Goal: Task Accomplishment & Management: Complete application form

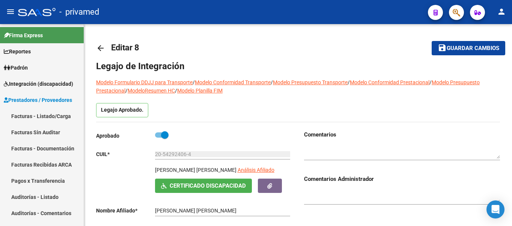
scroll to position [33, 0]
click at [33, 116] on link "Facturas - Listado/Carga" at bounding box center [42, 116] width 84 height 16
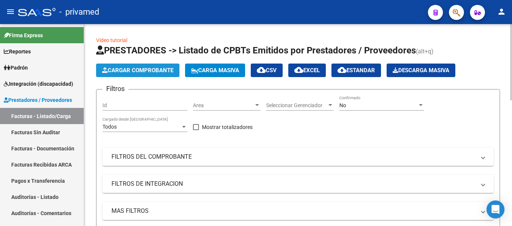
click at [153, 66] on button "Cargar Comprobante" at bounding box center [137, 70] width 83 height 14
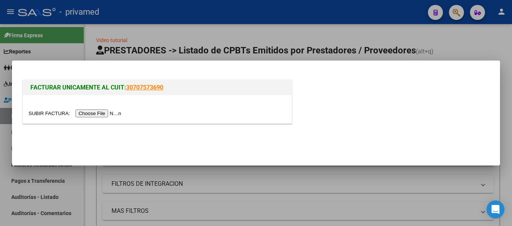
click at [94, 113] on input "file" at bounding box center [76, 113] width 95 height 8
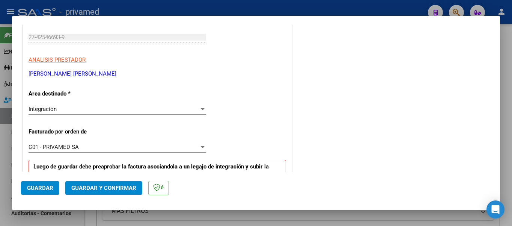
scroll to position [188, 0]
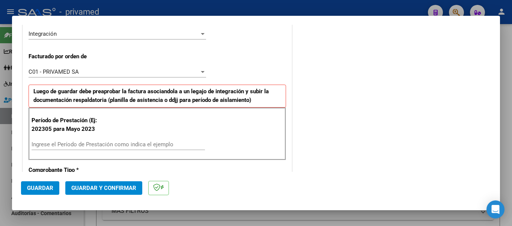
click at [45, 145] on input "Ingrese el Período de Prestación como indica el ejemplo" at bounding box center [118, 144] width 173 height 7
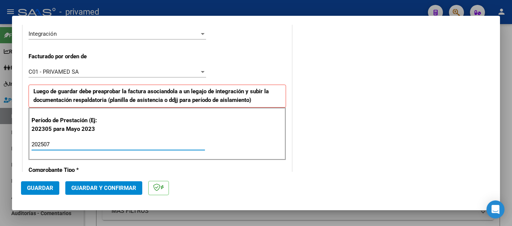
type input "202507"
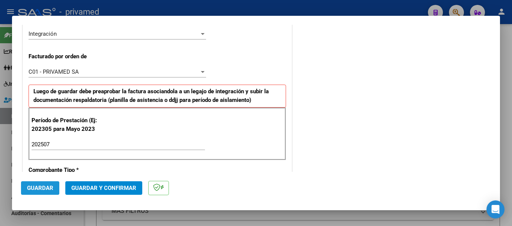
click at [37, 184] on button "Guardar" at bounding box center [40, 188] width 38 height 14
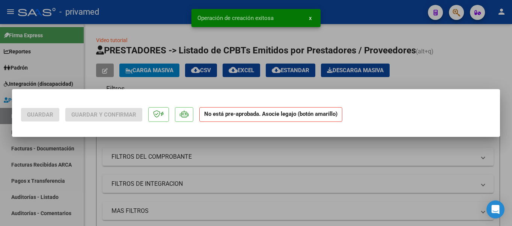
scroll to position [0, 0]
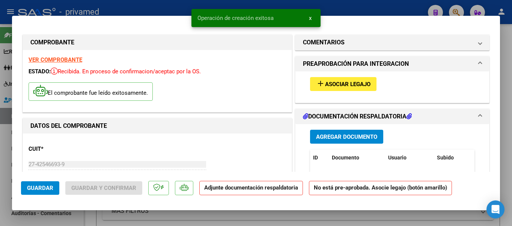
click at [357, 80] on button "add Asociar Legajo" at bounding box center [343, 84] width 66 height 14
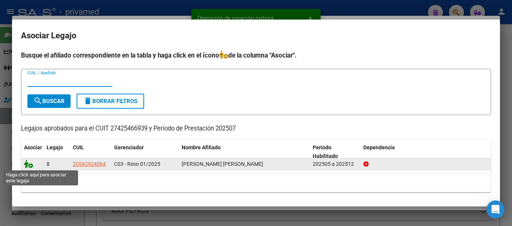
click at [30, 165] on icon at bounding box center [28, 164] width 9 height 8
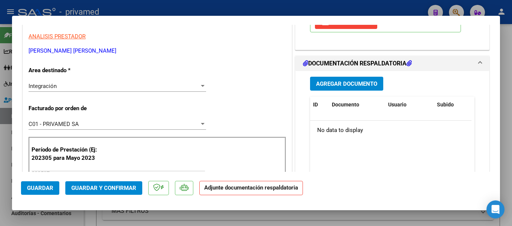
scroll to position [75, 0]
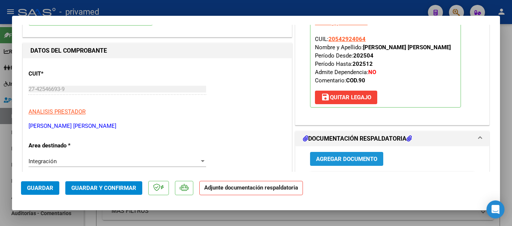
click at [345, 157] on span "Agregar Documento" at bounding box center [346, 158] width 61 height 7
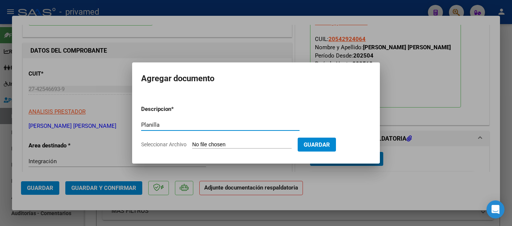
type input "Planilla"
click at [215, 145] on input "Seleccionar Archivo" at bounding box center [241, 144] width 99 height 7
type input "C:\fakepath\1000300318.pdf"
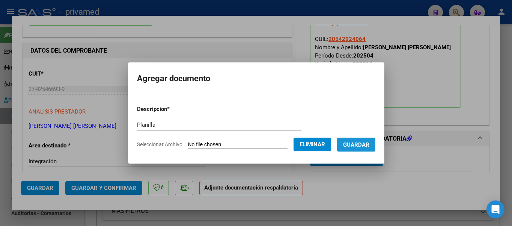
click at [358, 145] on span "Guardar" at bounding box center [356, 144] width 26 height 7
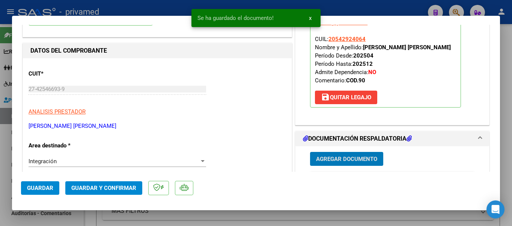
type input "$ 0,00"
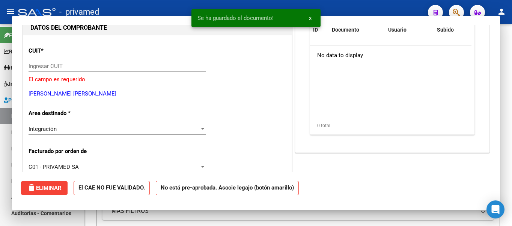
scroll to position [80, 0]
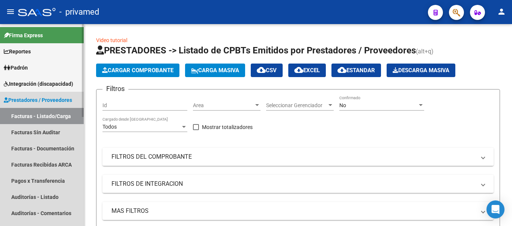
click at [55, 98] on span "Prestadores / Proveedores" at bounding box center [38, 100] width 68 height 8
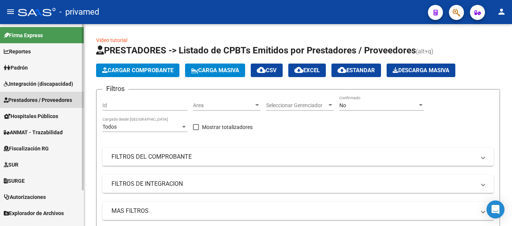
click at [47, 98] on span "Prestadores / Proveedores" at bounding box center [38, 100] width 68 height 8
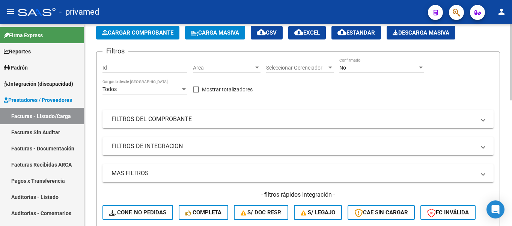
scroll to position [0, 0]
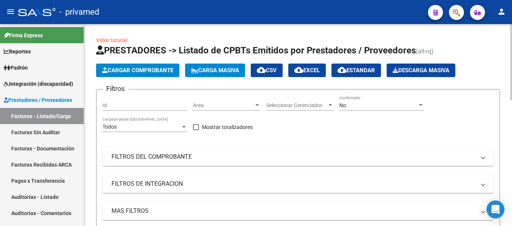
click at [232, 111] on div "Area Area" at bounding box center [227, 105] width 68 height 21
click at [231, 101] on div "Area Area" at bounding box center [227, 102] width 68 height 15
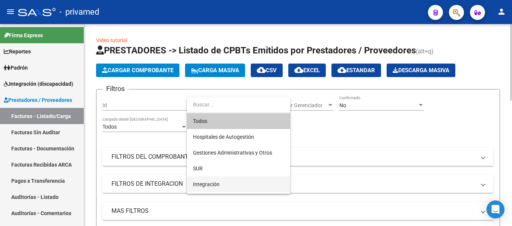
click at [202, 182] on span "Integración" at bounding box center [206, 184] width 27 height 6
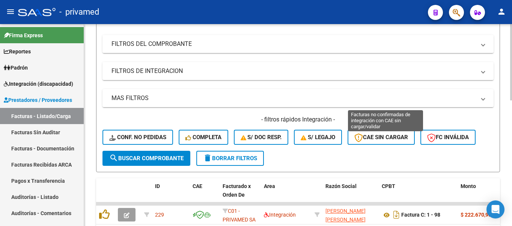
scroll to position [150, 0]
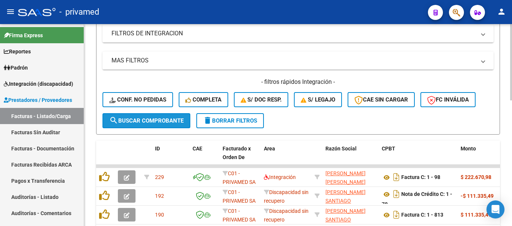
click at [160, 124] on span "search Buscar Comprobante" at bounding box center [146, 120] width 74 height 7
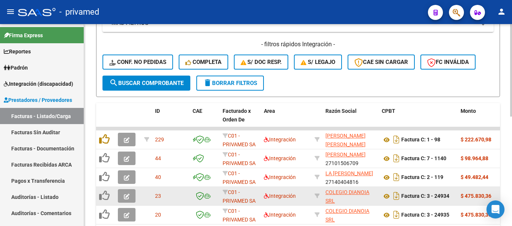
scroll to position [225, 0]
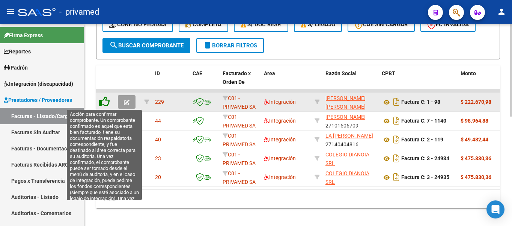
click at [107, 102] on icon at bounding box center [104, 101] width 11 height 11
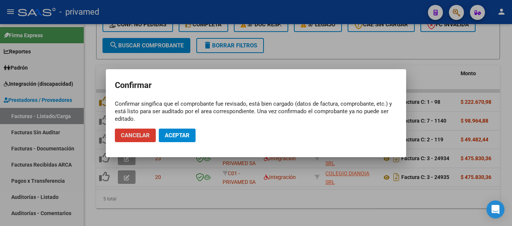
click at [182, 132] on span "Aceptar" at bounding box center [177, 135] width 25 height 7
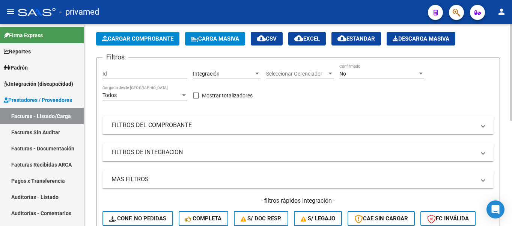
scroll to position [0, 0]
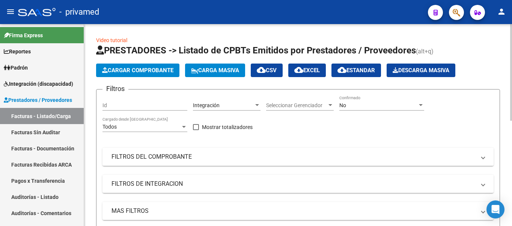
click at [372, 105] on div "No" at bounding box center [378, 105] width 78 height 6
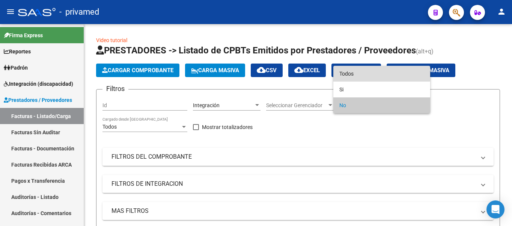
click at [348, 72] on span "Todos" at bounding box center [381, 74] width 85 height 16
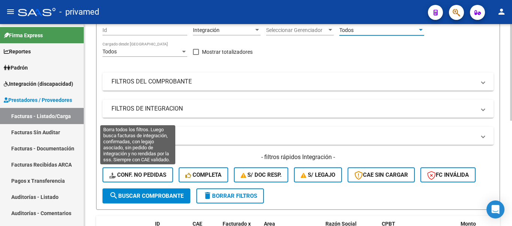
scroll to position [150, 0]
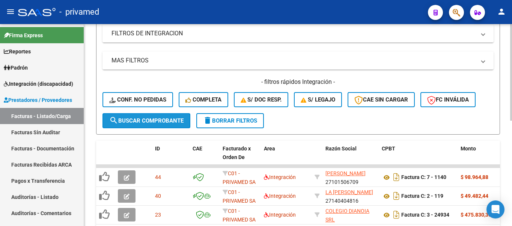
click at [150, 118] on span "search Buscar Comprobante" at bounding box center [146, 120] width 74 height 7
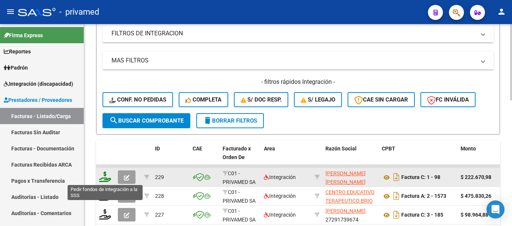
click at [108, 180] on icon at bounding box center [105, 176] width 12 height 11
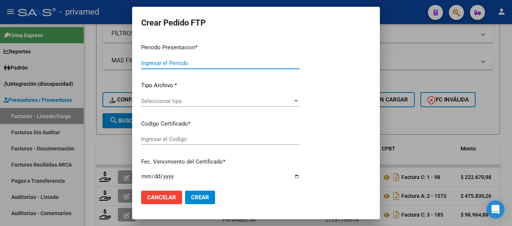
type input "202507"
type input "$ 222.670,98"
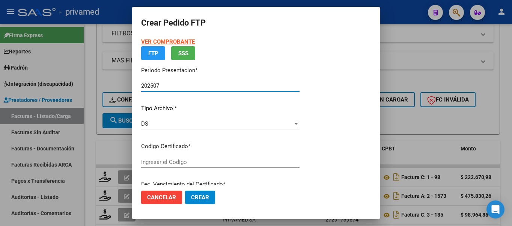
type input "ARG02000542924062022022320270223BS348"
type input "[DATE]"
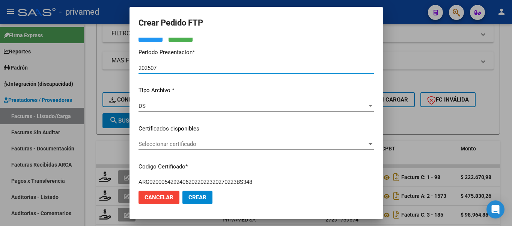
scroll to position [75, 0]
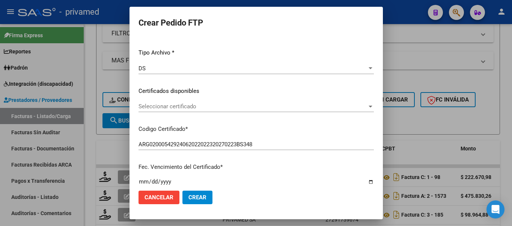
click at [192, 106] on span "Seleccionar certificado" at bounding box center [253, 106] width 229 height 7
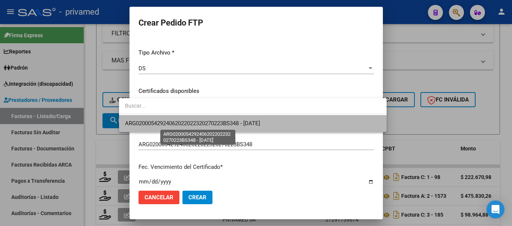
drag, startPoint x: 202, startPoint y: 125, endPoint x: 215, endPoint y: 119, distance: 14.6
click at [202, 125] on span "ARG02000542924062022022320270223BS348 - [DATE]" at bounding box center [192, 123] width 135 height 7
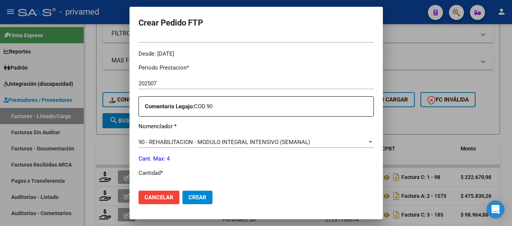
scroll to position [263, 0]
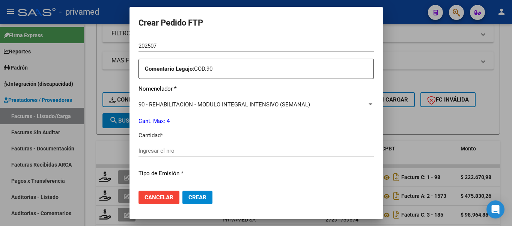
click at [154, 147] on input "Ingresar el nro" at bounding box center [256, 150] width 235 height 7
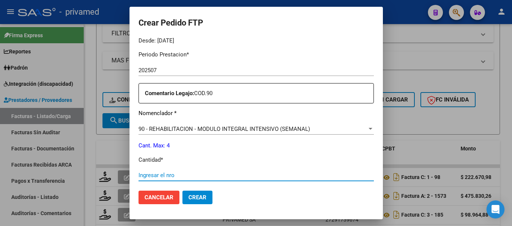
scroll to position [276, 0]
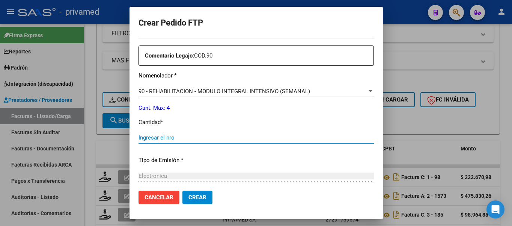
click at [160, 134] on input "Ingresar el nro" at bounding box center [256, 137] width 235 height 7
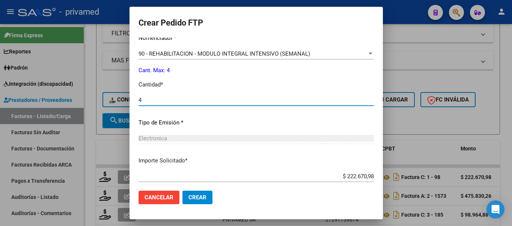
scroll to position [351, 0]
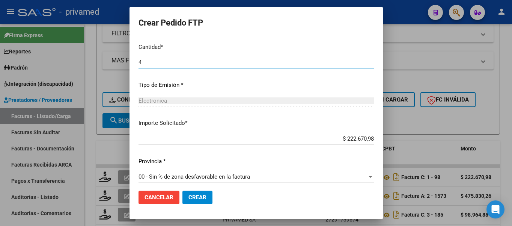
type input "4"
click at [188, 196] on span "Crear" at bounding box center [197, 197] width 18 height 7
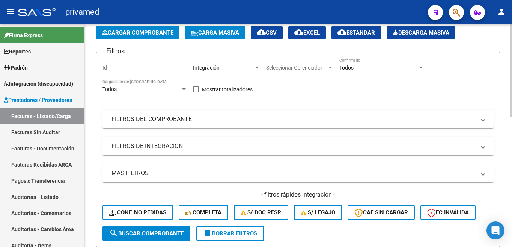
scroll to position [0, 0]
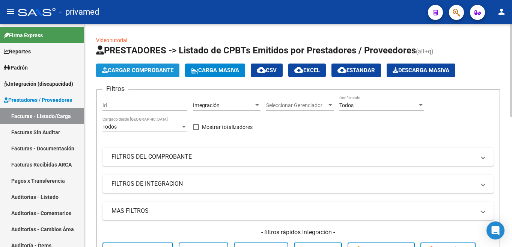
click at [146, 69] on span "Cargar Comprobante" at bounding box center [137, 70] width 71 height 7
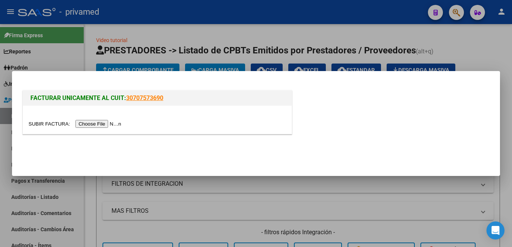
click at [105, 122] on input "file" at bounding box center [76, 124] width 95 height 8
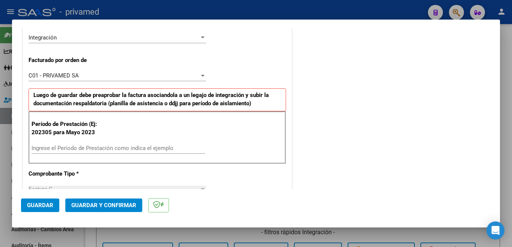
scroll to position [225, 0]
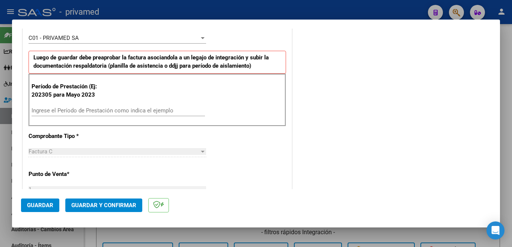
click at [75, 111] on input "Ingrese el Período de Prestación como indica el ejemplo" at bounding box center [118, 110] width 173 height 7
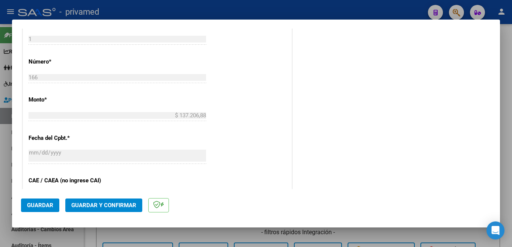
type input "202507"
click at [38, 204] on span "Guardar" at bounding box center [40, 205] width 26 height 7
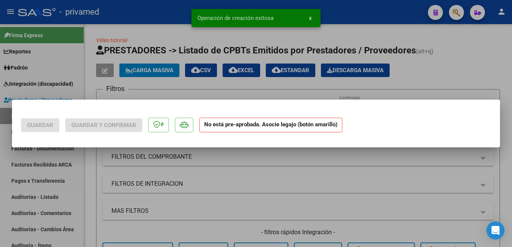
scroll to position [0, 0]
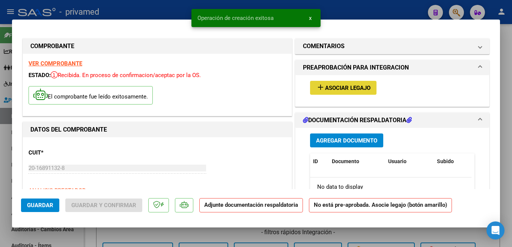
click at [342, 81] on button "add Asociar Legajo" at bounding box center [343, 88] width 66 height 14
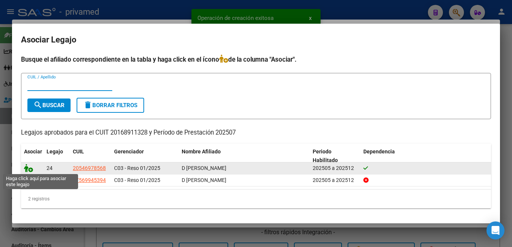
click at [27, 169] on icon at bounding box center [28, 168] width 9 height 8
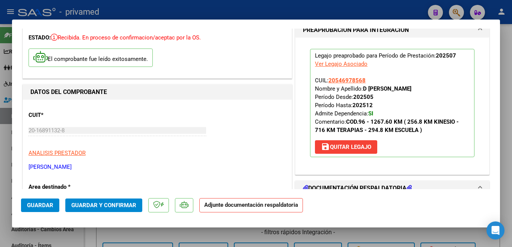
scroll to position [75, 0]
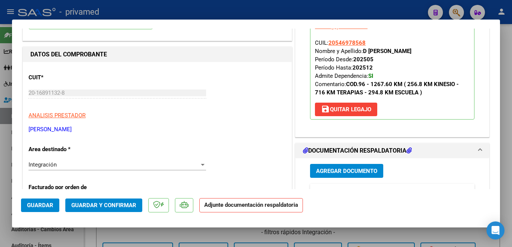
click at [343, 173] on span "Agregar Documento" at bounding box center [346, 170] width 61 height 7
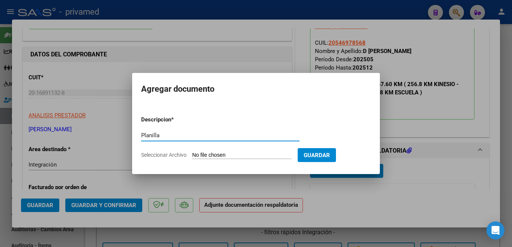
type input "Planilla"
click at [236, 155] on input "Seleccionar Archivo" at bounding box center [241, 155] width 99 height 7
type input "C:\fakepath\planilla escuela [PERSON_NAME].jpeg"
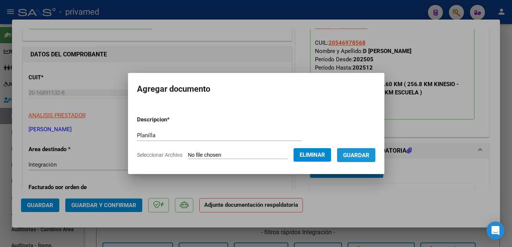
click at [357, 157] on span "Guardar" at bounding box center [356, 155] width 26 height 7
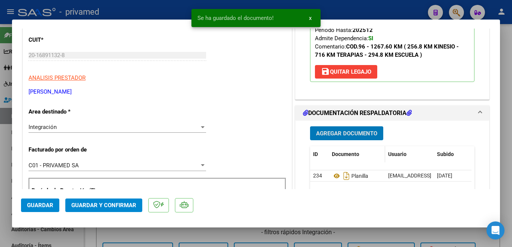
scroll to position [188, 0]
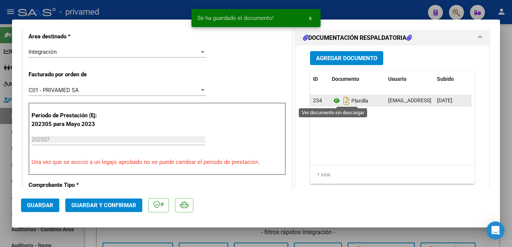
click at [333, 101] on icon at bounding box center [337, 100] width 10 height 9
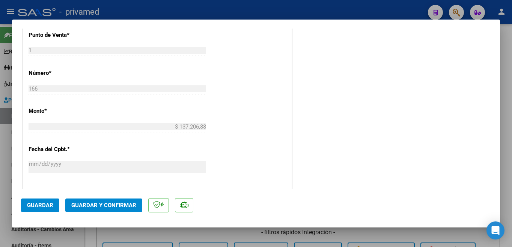
scroll to position [300, 0]
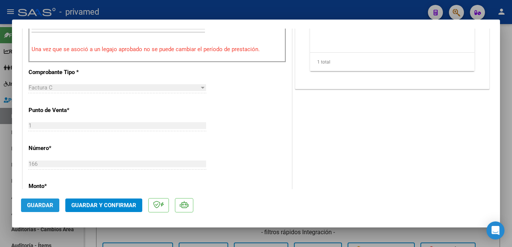
click at [53, 201] on button "Guardar" at bounding box center [40, 205] width 38 height 14
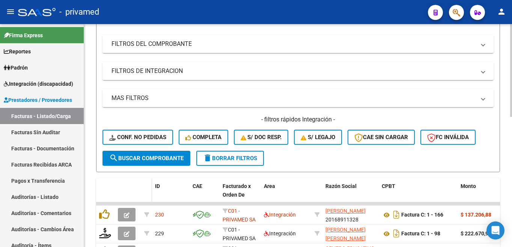
scroll to position [150, 0]
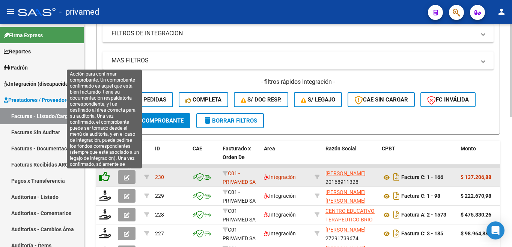
click at [104, 178] on icon at bounding box center [104, 176] width 11 height 11
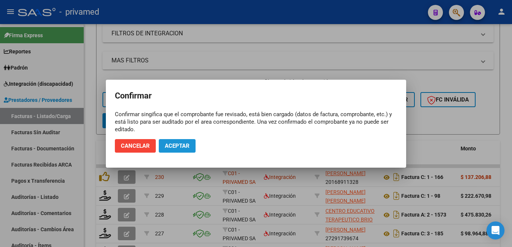
click at [166, 151] on button "Aceptar" at bounding box center [177, 146] width 37 height 14
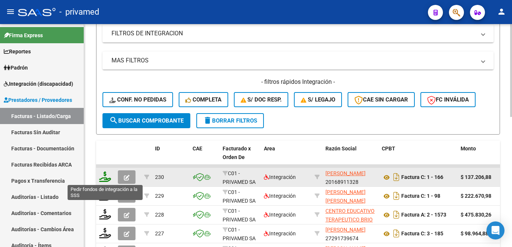
click at [108, 179] on icon at bounding box center [105, 176] width 12 height 11
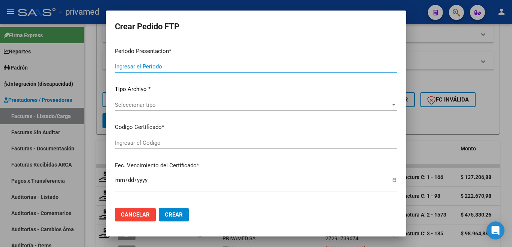
type input "202507"
type input "$ 137.206,88"
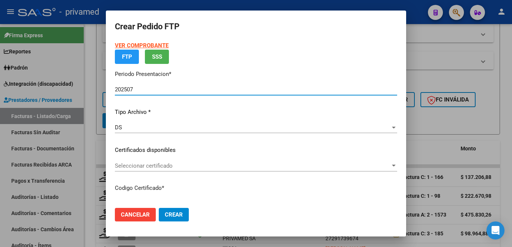
type input "ARG02000546978562019102920251029CBA536"
type input "[DATE]"
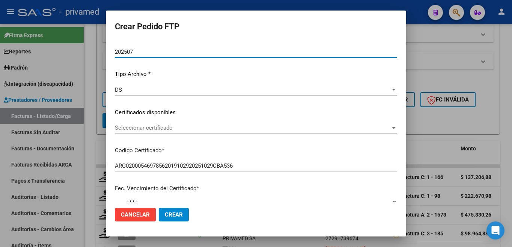
click at [225, 130] on span "Seleccionar certificado" at bounding box center [253, 127] width 276 height 7
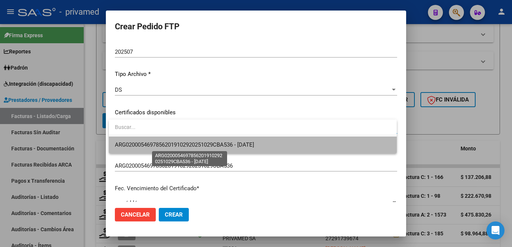
click at [210, 143] on span "ARG02000546978562019102920251029CBA536 - [DATE]" at bounding box center [184, 144] width 139 height 7
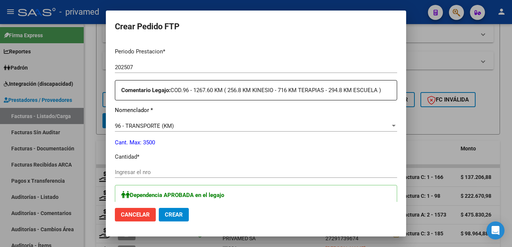
scroll to position [283, 0]
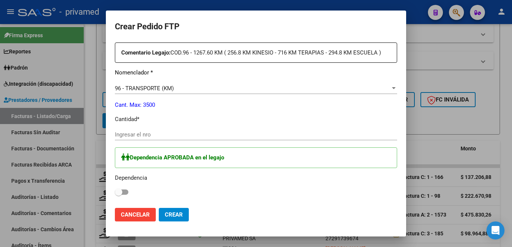
click at [127, 131] on input "Ingresar el nro" at bounding box center [256, 134] width 282 height 7
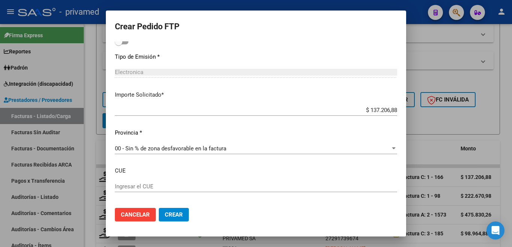
scroll to position [463, 0]
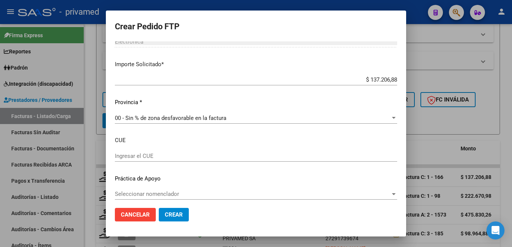
type input "188"
click at [178, 214] on span "Crear" at bounding box center [174, 214] width 18 height 7
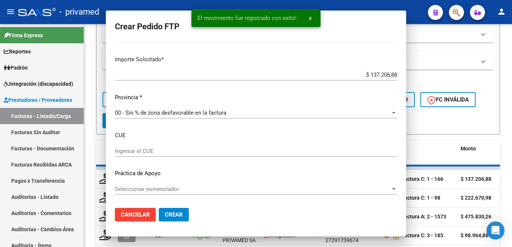
scroll to position [0, 0]
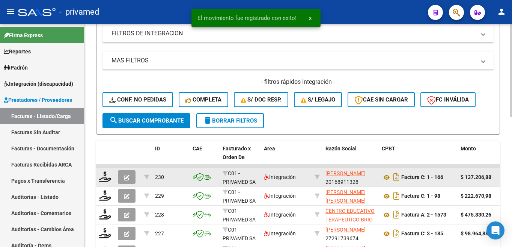
click at [123, 176] on button "button" at bounding box center [127, 177] width 18 height 14
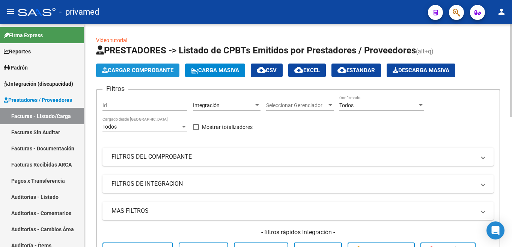
click at [161, 72] on span "Cargar Comprobante" at bounding box center [137, 70] width 71 height 7
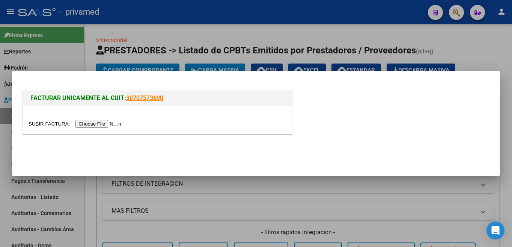
click at [110, 124] on input "file" at bounding box center [76, 124] width 95 height 8
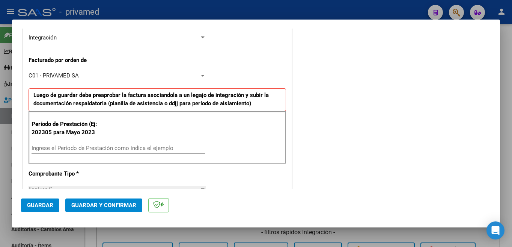
scroll to position [225, 0]
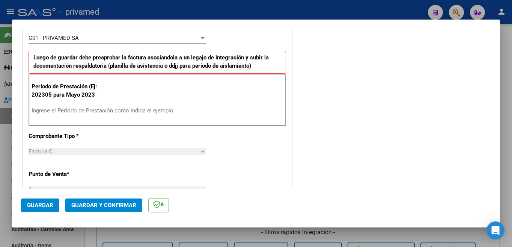
click at [66, 112] on input "Ingrese el Período de Prestación como indica el ejemplo" at bounding box center [118, 110] width 173 height 7
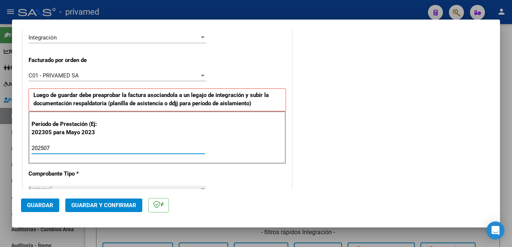
scroll to position [150, 0]
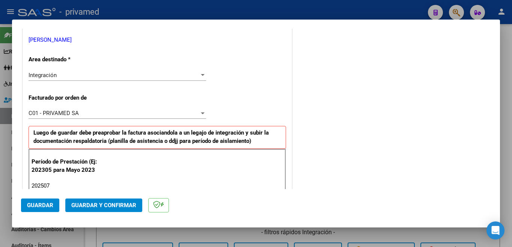
type input "202507"
click at [48, 210] on button "Guardar" at bounding box center [40, 205] width 38 height 14
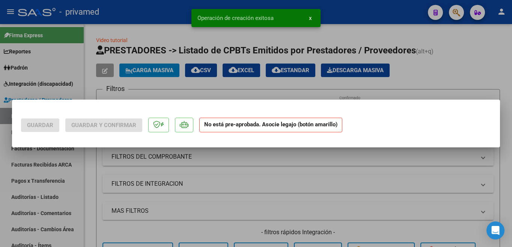
scroll to position [0, 0]
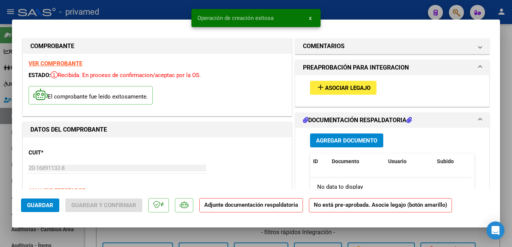
click at [325, 87] on span "Asociar Legajo" at bounding box center [347, 87] width 45 height 7
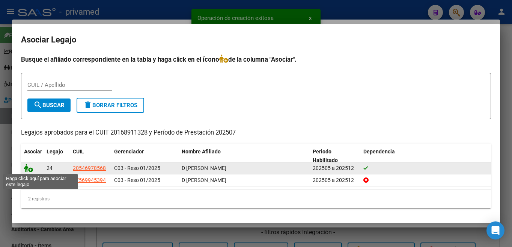
click at [29, 167] on icon at bounding box center [28, 168] width 9 height 8
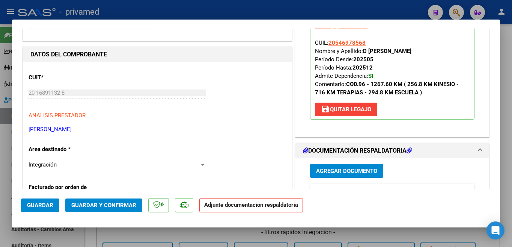
scroll to position [188, 0]
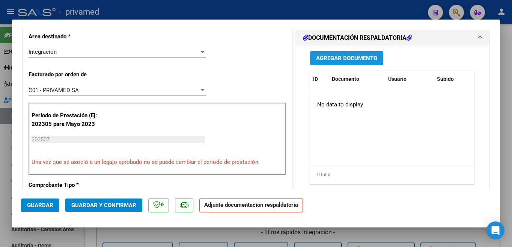
click at [348, 61] on span "Agregar Documento" at bounding box center [346, 58] width 61 height 7
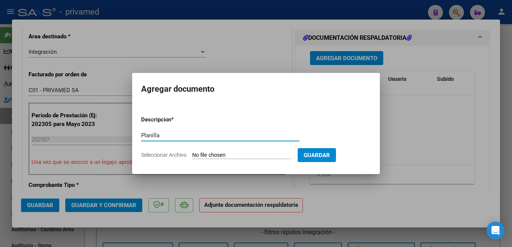
type input "Planilla"
click at [243, 153] on input "Seleccionar Archivo" at bounding box center [241, 155] width 99 height 7
type input "C:\fakepath\planilla kinesiologia en el agua [PERSON_NAME].jpeg"
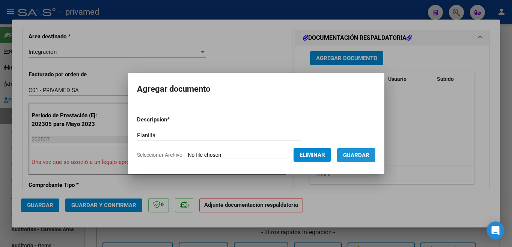
click at [357, 154] on span "Guardar" at bounding box center [356, 155] width 26 height 7
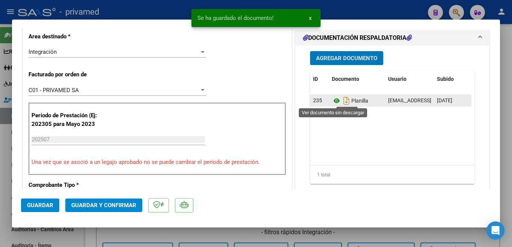
click at [332, 101] on icon at bounding box center [337, 100] width 10 height 9
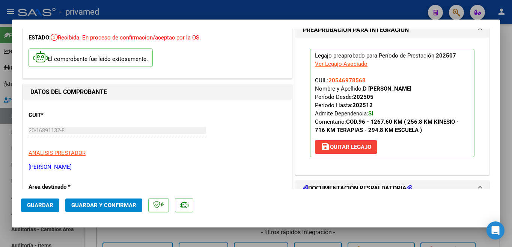
scroll to position [0, 0]
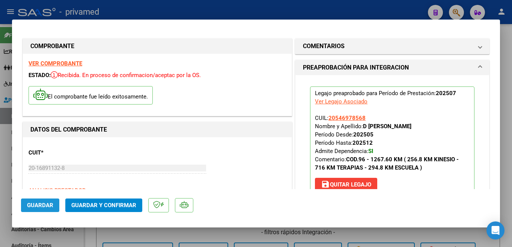
click at [38, 211] on button "Guardar" at bounding box center [40, 205] width 38 height 14
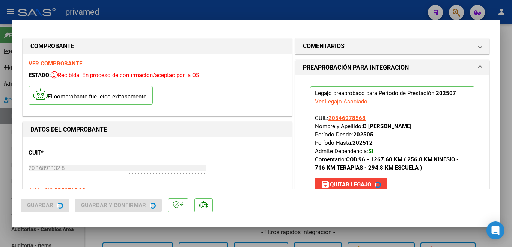
click at [40, 205] on span "Guardar" at bounding box center [40, 205] width 26 height 7
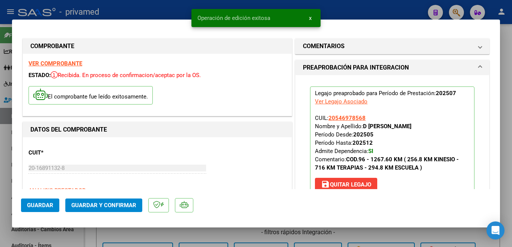
type input "$ 0,00"
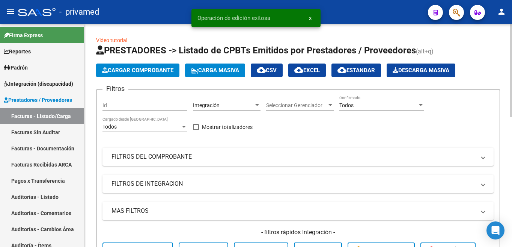
scroll to position [150, 0]
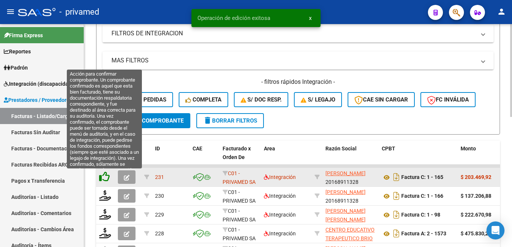
click at [108, 178] on icon at bounding box center [104, 176] width 11 height 11
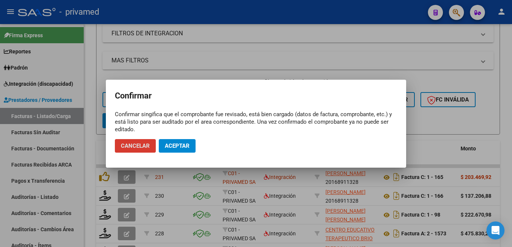
click at [177, 149] on span "Aceptar" at bounding box center [177, 145] width 25 height 7
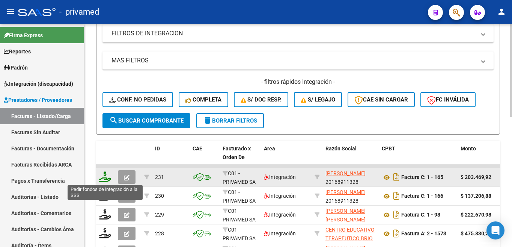
click at [104, 179] on icon at bounding box center [105, 176] width 12 height 11
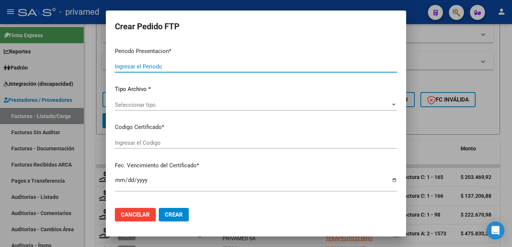
type input "202507"
type input "$ 203.469,92"
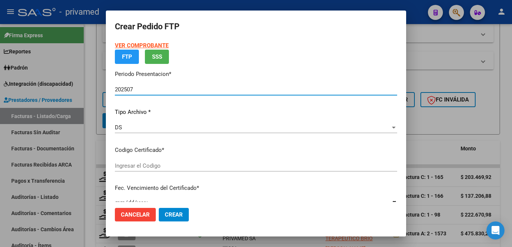
type input "ARG02000546978562019102920251029CBA536"
type input "[DATE]"
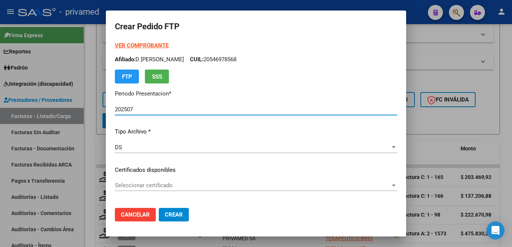
click at [154, 183] on span "Seleccionar certificado" at bounding box center [253, 185] width 276 height 7
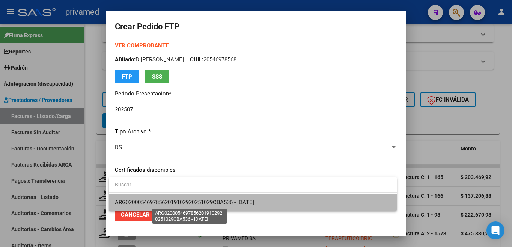
click at [147, 200] on span "ARG02000546978562019102920251029CBA536 - [DATE]" at bounding box center [184, 202] width 139 height 7
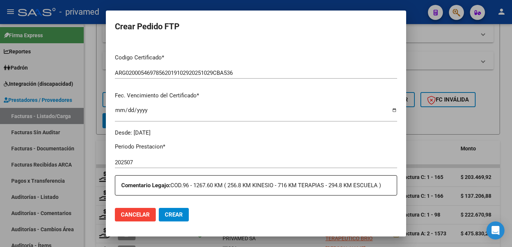
scroll to position [225, 0]
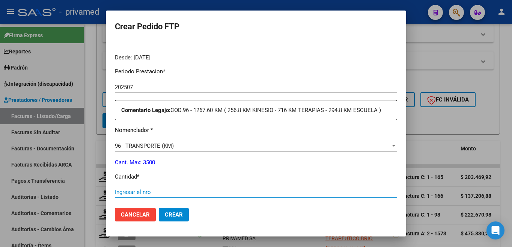
click at [131, 188] on input "Ingresar el nro" at bounding box center [256, 191] width 282 height 7
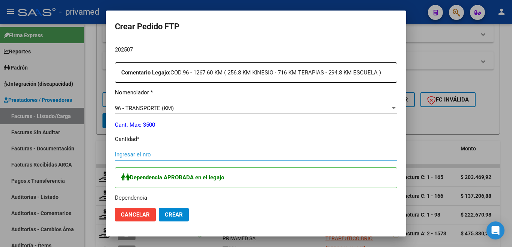
scroll to position [300, 0]
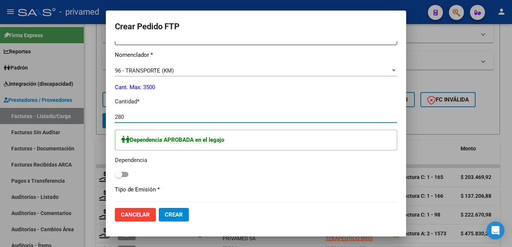
drag, startPoint x: 112, startPoint y: 113, endPoint x: 101, endPoint y: 113, distance: 10.5
click at [101, 113] on div "Crear Pedido FTP VER COMPROBANTE ARCA Padrón Afiliado: D [PERSON_NAME]: 2054697…" at bounding box center [256, 123] width 512 height 247
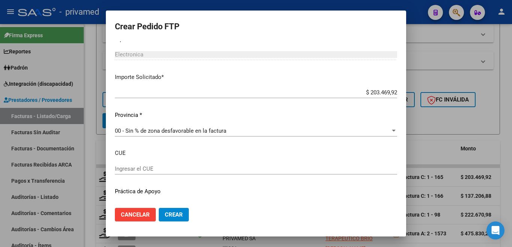
scroll to position [463, 0]
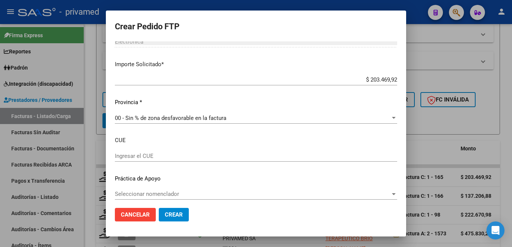
type input "280"
click at [178, 212] on span "Crear" at bounding box center [174, 214] width 18 height 7
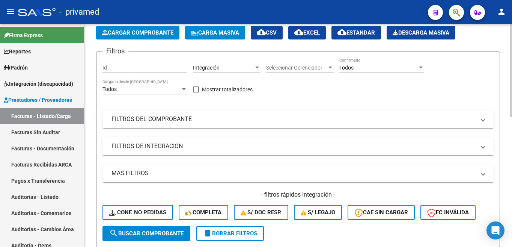
scroll to position [0, 0]
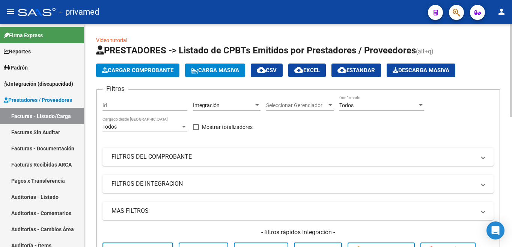
click at [142, 72] on span "Cargar Comprobante" at bounding box center [137, 70] width 71 height 7
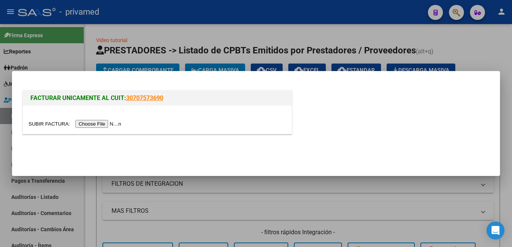
click at [89, 124] on input "file" at bounding box center [76, 124] width 95 height 8
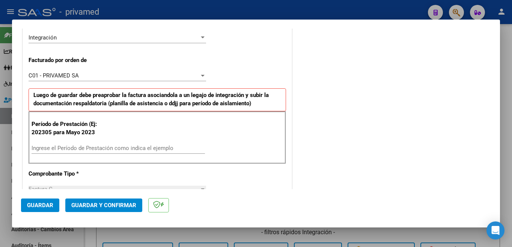
scroll to position [225, 0]
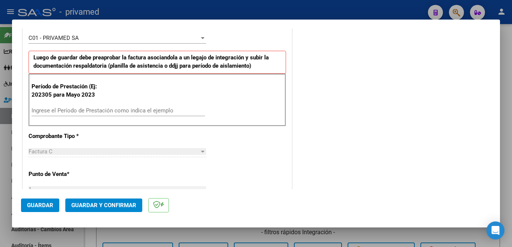
click at [86, 102] on div "Período de Prestación (Ej: 202305 para Mayo 2023 Ingrese el Período de Prestaci…" at bounding box center [158, 100] width 258 height 53
click at [81, 110] on input "Ingrese el Período de Prestación como indica el ejemplo" at bounding box center [118, 110] width 173 height 7
type input "202507"
click at [49, 204] on span "Guardar" at bounding box center [40, 205] width 26 height 7
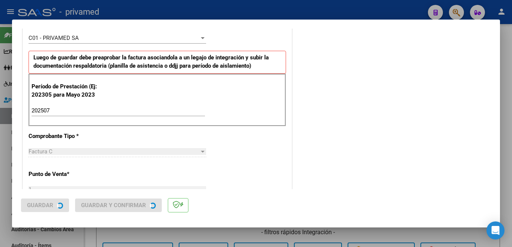
scroll to position [0, 0]
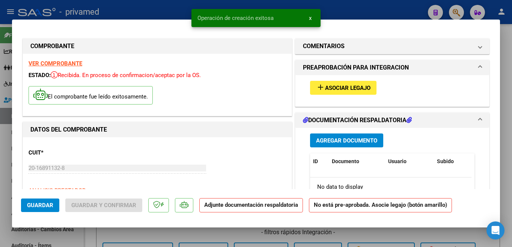
click at [343, 91] on span "Asociar Legajo" at bounding box center [347, 87] width 45 height 7
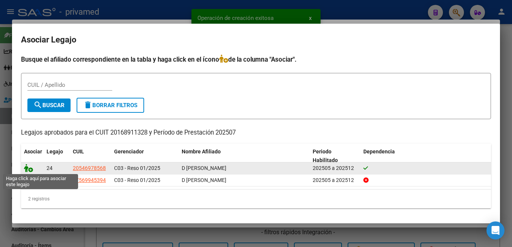
click at [31, 169] on icon at bounding box center [28, 168] width 9 height 8
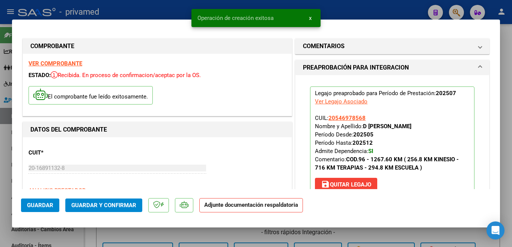
scroll to position [150, 0]
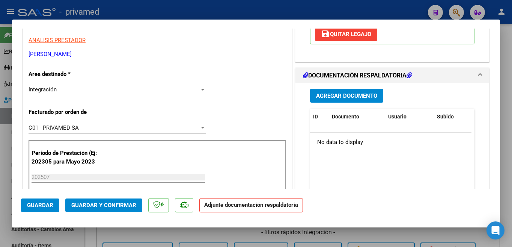
click at [340, 100] on button "Agregar Documento" at bounding box center [346, 96] width 73 height 14
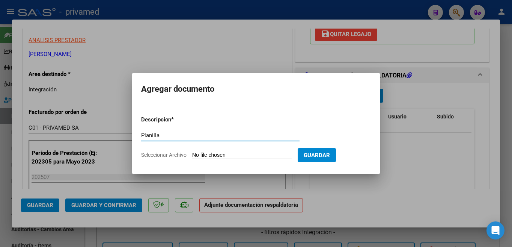
type input "Planilla"
click at [248, 155] on input "Seleccionar Archivo" at bounding box center [241, 155] width 99 height 7
type input "C:\fakepath\planilla de terapias [PERSON_NAME].jpeg"
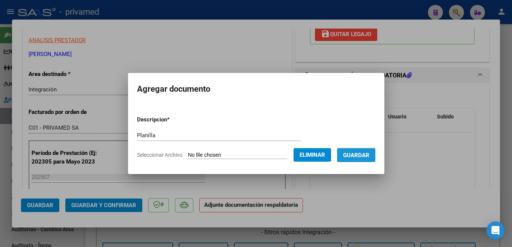
click at [353, 152] on span "Guardar" at bounding box center [356, 155] width 26 height 7
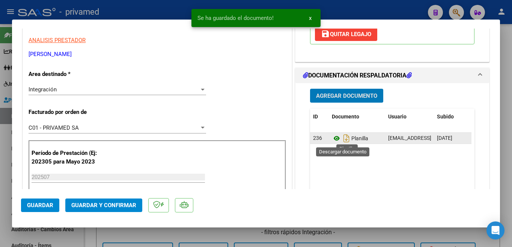
click at [334, 138] on icon at bounding box center [337, 138] width 10 height 9
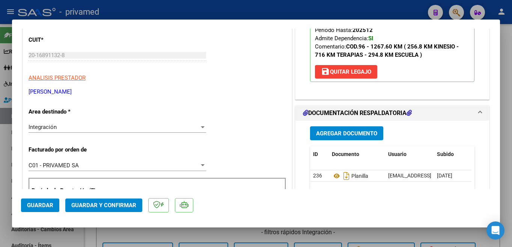
scroll to position [188, 0]
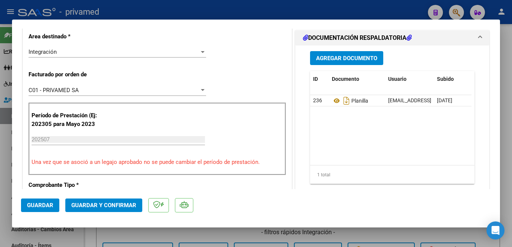
click at [46, 205] on span "Guardar" at bounding box center [40, 205] width 26 height 7
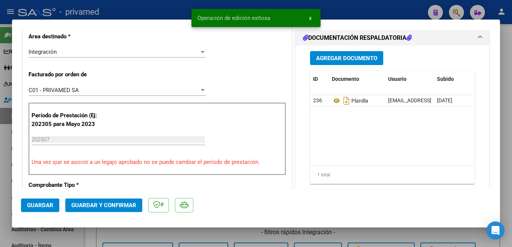
type input "$ 0,00"
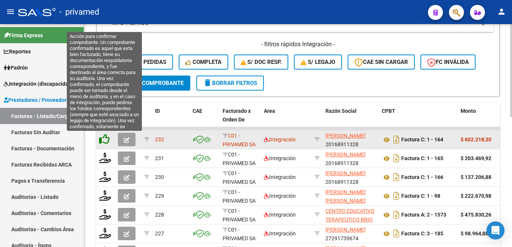
click at [102, 139] on icon at bounding box center [104, 139] width 11 height 11
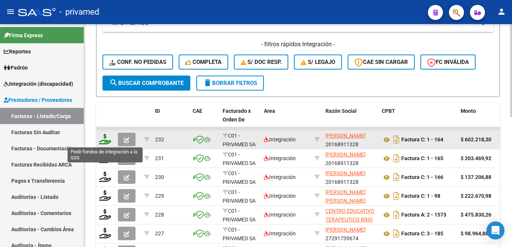
click at [101, 143] on icon at bounding box center [105, 139] width 12 height 11
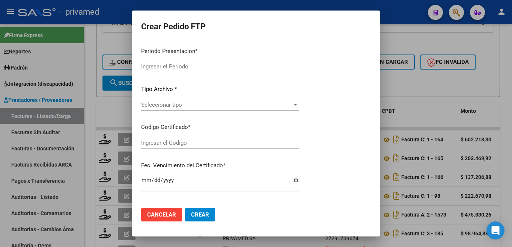
type input "202507"
type input "$ 602.218,30"
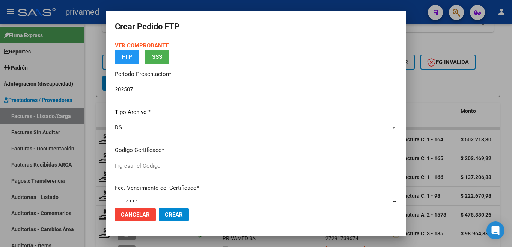
type input "ARG02000546978562019102920251029CBA536"
type input "[DATE]"
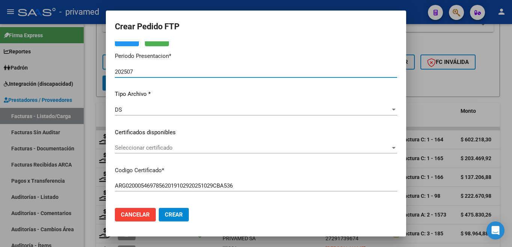
scroll to position [75, 0]
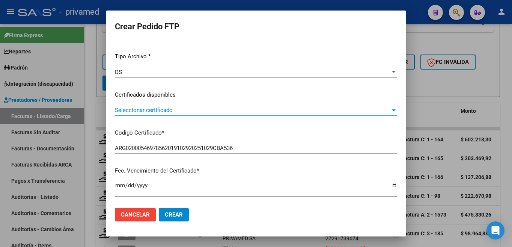
click at [173, 113] on span "Seleccionar certificado" at bounding box center [253, 110] width 276 height 7
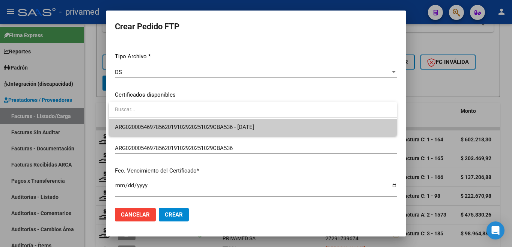
click at [171, 125] on span "ARG02000546978562019102920251029CBA536 - [DATE]" at bounding box center [184, 127] width 139 height 7
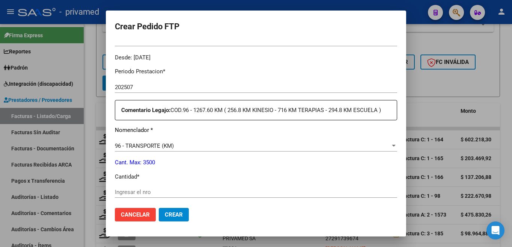
scroll to position [300, 0]
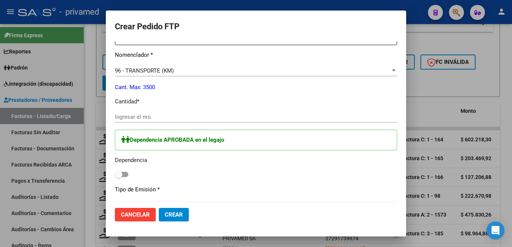
click at [139, 113] on input "Ingresar el nro" at bounding box center [256, 116] width 282 height 7
click at [152, 113] on input "Ingresar el nro" at bounding box center [256, 116] width 282 height 7
type input "824"
click at [184, 213] on button "Crear" at bounding box center [174, 215] width 30 height 14
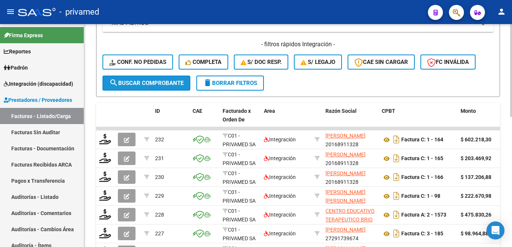
click at [168, 81] on span "search Buscar Comprobante" at bounding box center [146, 83] width 74 height 7
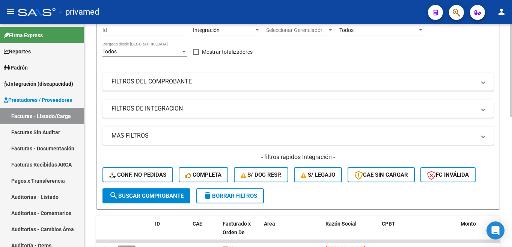
scroll to position [0, 0]
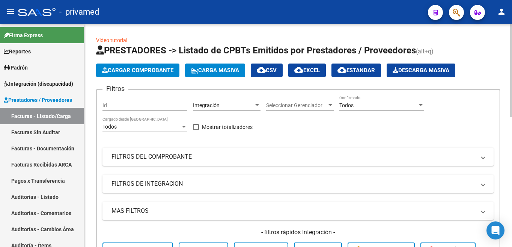
click at [155, 72] on span "Cargar Comprobante" at bounding box center [137, 70] width 71 height 7
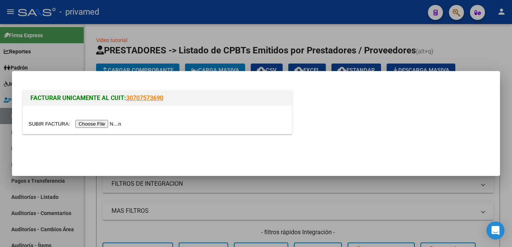
click at [100, 126] on input "file" at bounding box center [76, 124] width 95 height 8
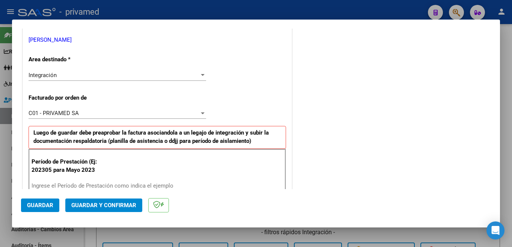
scroll to position [188, 0]
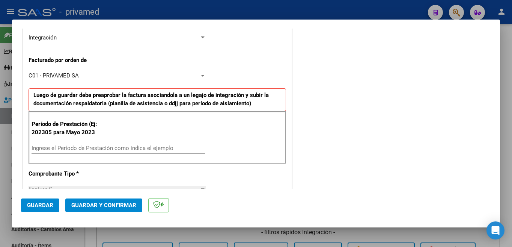
click at [92, 147] on input "Ingrese el Período de Prestación como indica el ejemplo" at bounding box center [118, 148] width 173 height 7
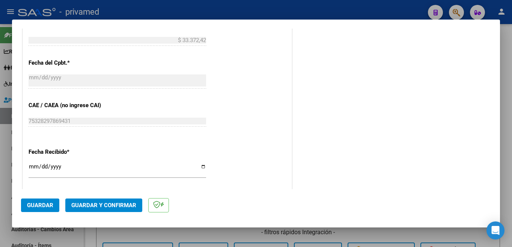
scroll to position [413, 0]
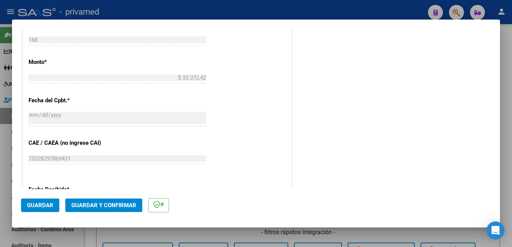
type input "202507"
click at [37, 203] on span "Guardar" at bounding box center [40, 205] width 26 height 7
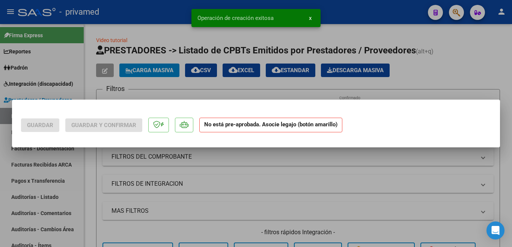
scroll to position [0, 0]
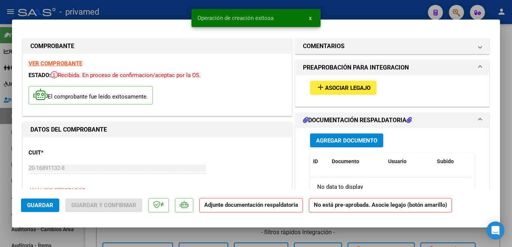
click at [336, 88] on span "Asociar Legajo" at bounding box center [347, 87] width 45 height 7
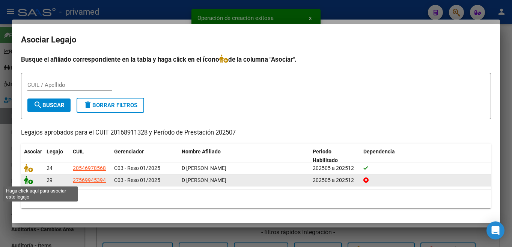
click at [30, 182] on icon at bounding box center [28, 180] width 9 height 8
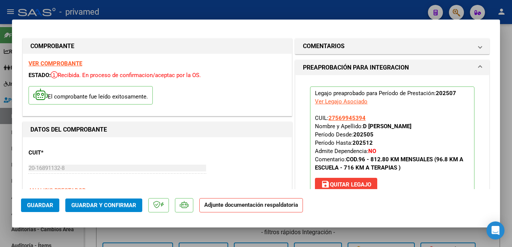
scroll to position [113, 0]
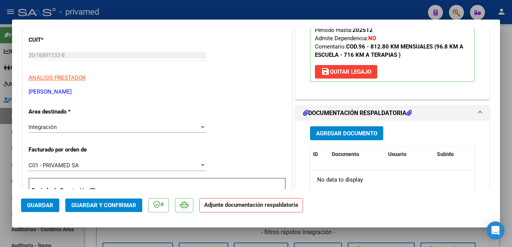
click at [340, 132] on span "Agregar Documento" at bounding box center [346, 133] width 61 height 7
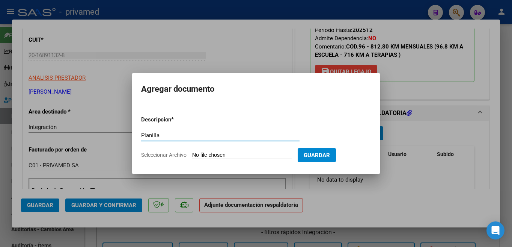
type input "Planilla"
click at [207, 153] on input "Seleccionar Archivo" at bounding box center [241, 155] width 99 height 7
type input "C:\fakepath\planilla escuela [PERSON_NAME].jpeg"
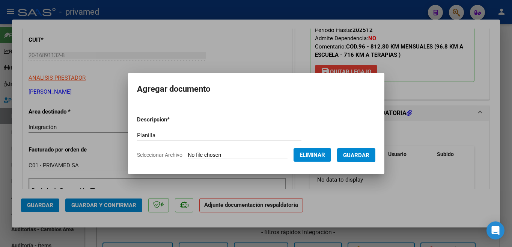
click at [354, 152] on span "Guardar" at bounding box center [356, 155] width 26 height 7
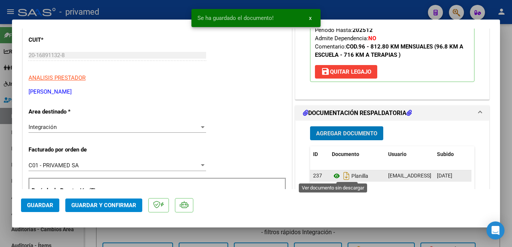
click at [335, 174] on icon at bounding box center [337, 175] width 10 height 9
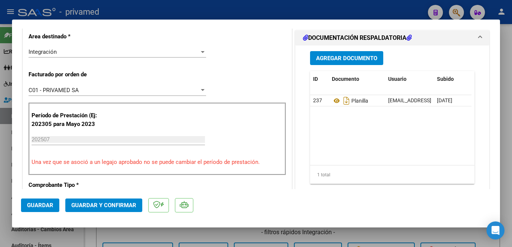
scroll to position [263, 0]
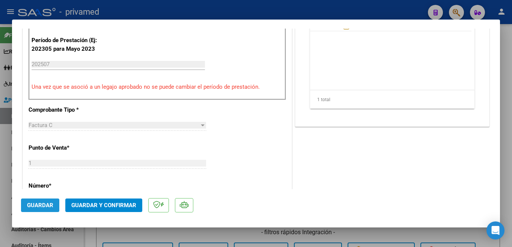
click at [49, 205] on span "Guardar" at bounding box center [40, 205] width 26 height 7
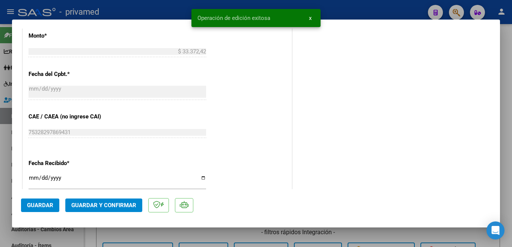
type input "$ 0,00"
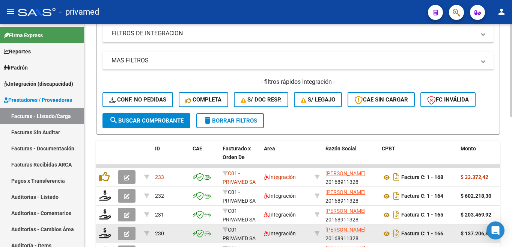
scroll to position [225, 0]
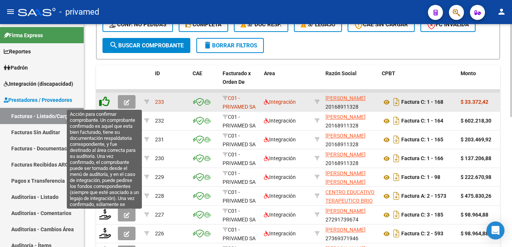
click at [106, 101] on icon at bounding box center [104, 101] width 11 height 11
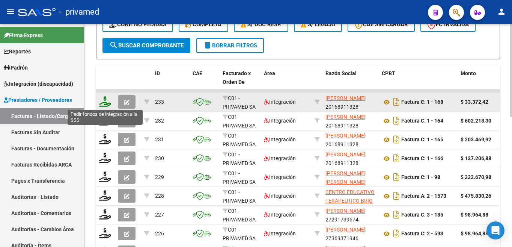
click at [107, 104] on icon at bounding box center [105, 101] width 12 height 11
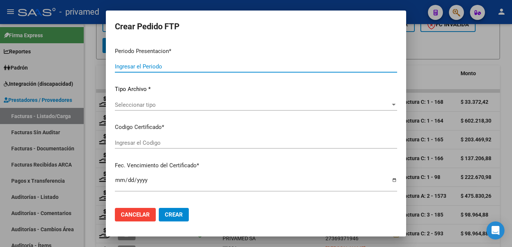
type input "202507"
type input "$ 33.372,42"
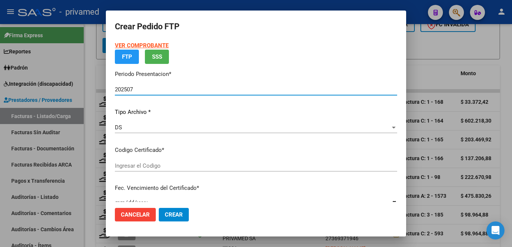
type input "ARG01000569945392025022420280224CIU13650"
type input "[DATE]"
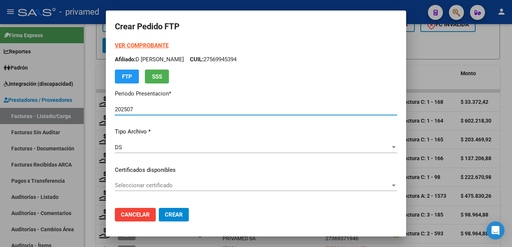
click at [154, 184] on span "Seleccionar certificado" at bounding box center [253, 185] width 276 height 7
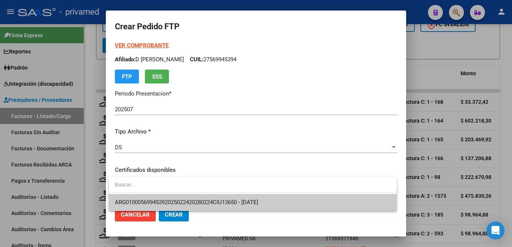
click at [149, 200] on span "ARG01000569945392025022420280224CIU13650 - [DATE]" at bounding box center [186, 202] width 143 height 7
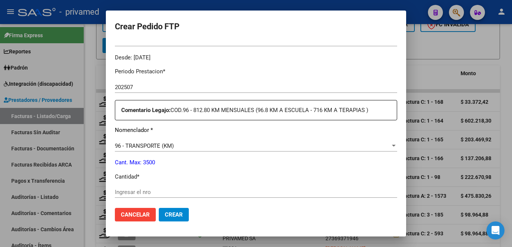
click at [133, 188] on input "Ingresar el nro" at bounding box center [256, 191] width 282 height 7
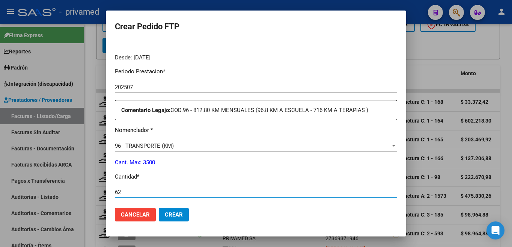
type input "62"
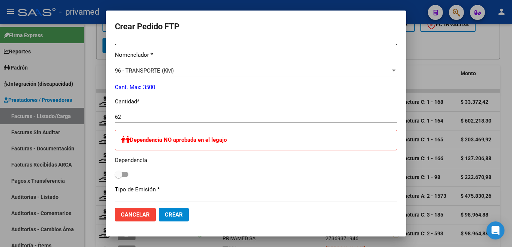
scroll to position [338, 0]
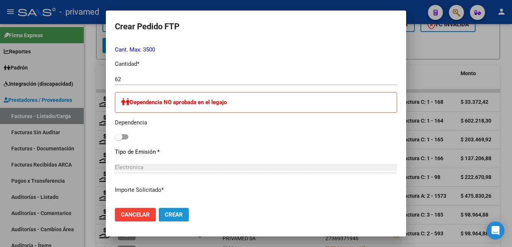
click at [171, 211] on span "Crear" at bounding box center [174, 214] width 18 height 7
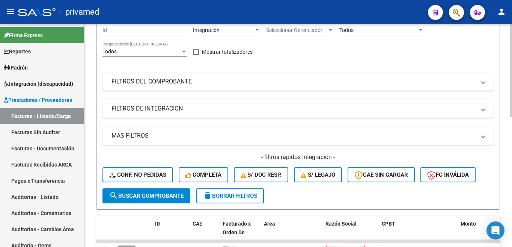
scroll to position [0, 0]
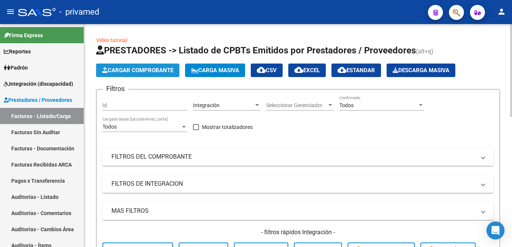
click at [153, 71] on span "Cargar Comprobante" at bounding box center [137, 70] width 71 height 7
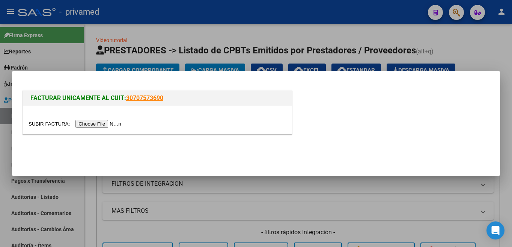
click at [101, 125] on input "file" at bounding box center [76, 124] width 95 height 8
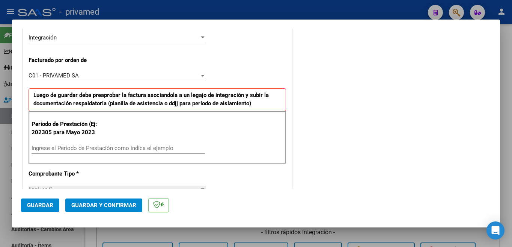
scroll to position [225, 0]
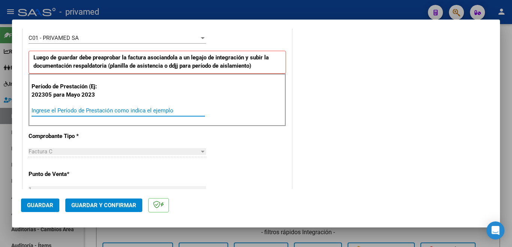
click at [64, 110] on input "Ingrese el Período de Prestación como indica el ejemplo" at bounding box center [118, 110] width 173 height 7
type input "202507"
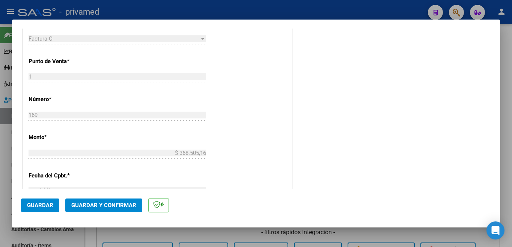
scroll to position [413, 0]
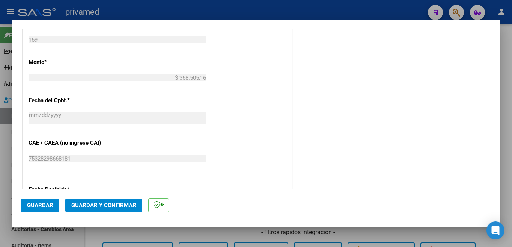
click at [48, 202] on span "Guardar" at bounding box center [40, 205] width 26 height 7
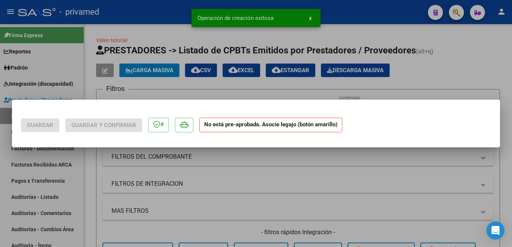
scroll to position [0, 0]
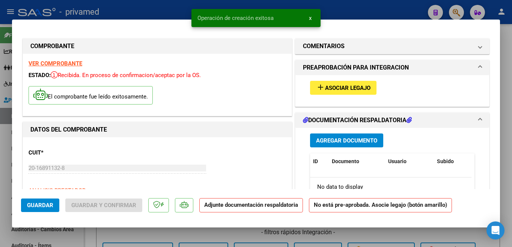
click at [327, 84] on span "add Asociar Legajo" at bounding box center [343, 87] width 54 height 7
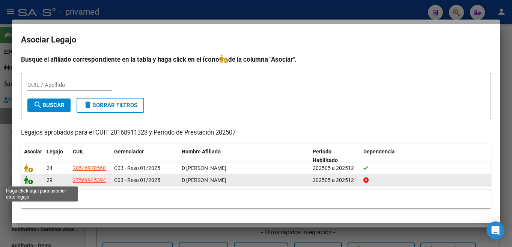
click at [30, 182] on icon at bounding box center [28, 180] width 9 height 8
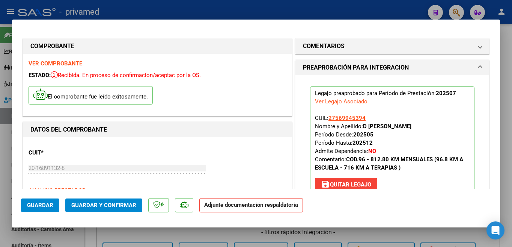
scroll to position [113, 0]
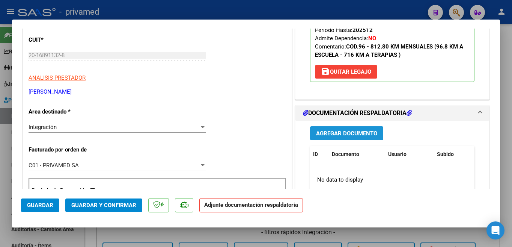
click at [346, 136] on span "Agregar Documento" at bounding box center [346, 133] width 61 height 7
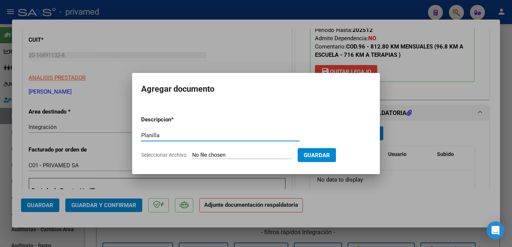
type input "Planilla"
click at [235, 153] on input "Seleccionar Archivo" at bounding box center [241, 155] width 99 height 7
type input "C:\fakepath\planilla terapias [PERSON_NAME].jpeg"
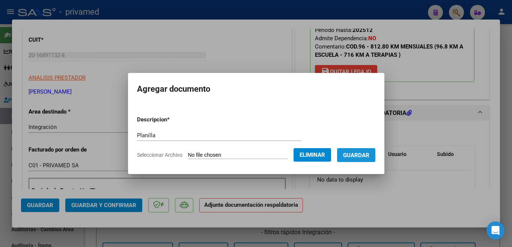
click at [356, 153] on span "Guardar" at bounding box center [356, 155] width 26 height 7
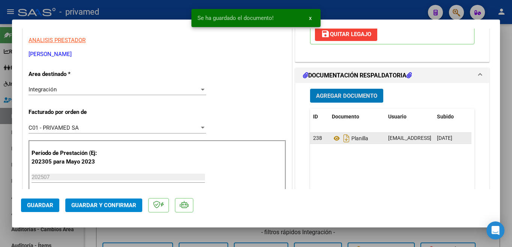
scroll to position [225, 0]
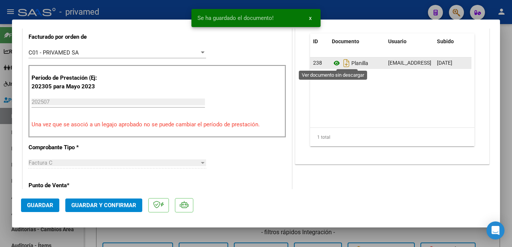
click at [334, 63] on icon at bounding box center [337, 63] width 10 height 9
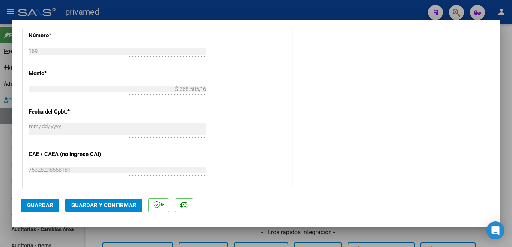
scroll to position [526, 0]
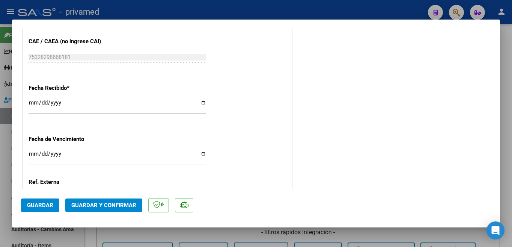
click at [44, 204] on span "Guardar" at bounding box center [40, 205] width 26 height 7
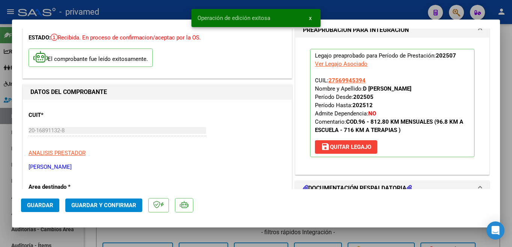
scroll to position [0, 0]
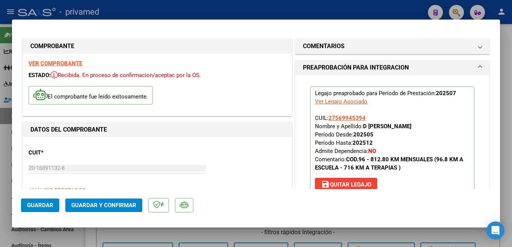
type input "$ 0,00"
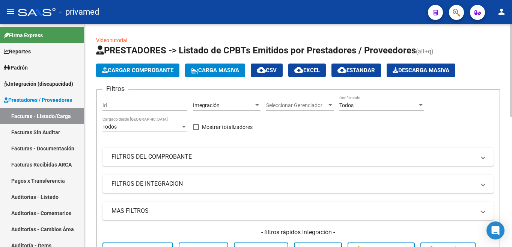
scroll to position [113, 0]
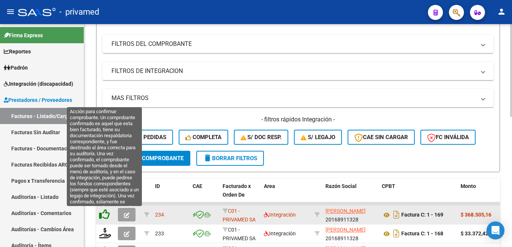
click at [107, 212] on icon at bounding box center [104, 214] width 11 height 11
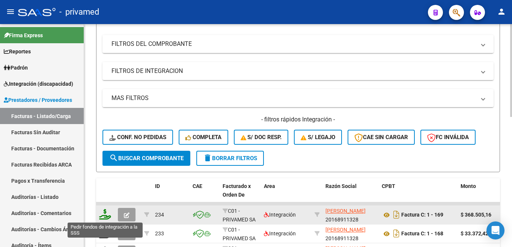
click at [107, 216] on icon at bounding box center [105, 214] width 12 height 11
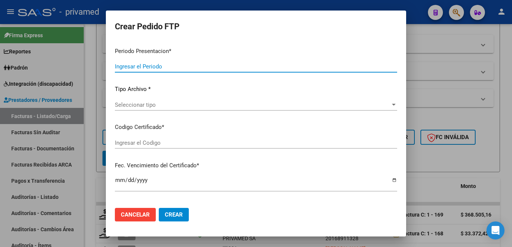
type input "202507"
type input "$ 368.505,16"
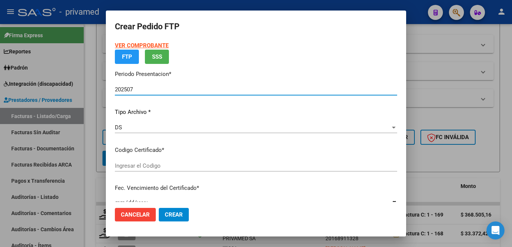
type input "ARG01000569945392025022420280224CIU13650"
type input "[DATE]"
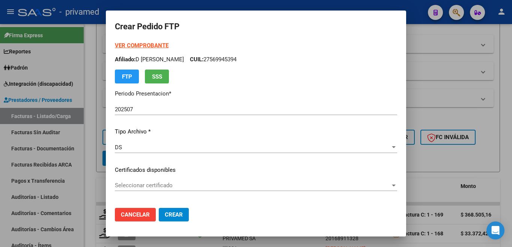
click at [145, 181] on div "Seleccionar certificado Seleccionar certificado" at bounding box center [256, 184] width 282 height 11
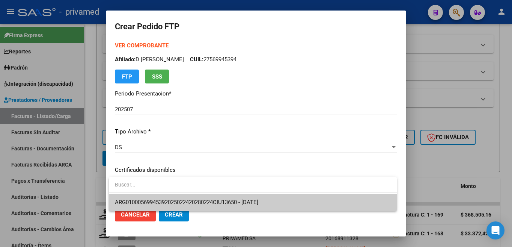
click at [145, 199] on span "ARG01000569945392025022420280224CIU13650 - [DATE]" at bounding box center [186, 202] width 143 height 7
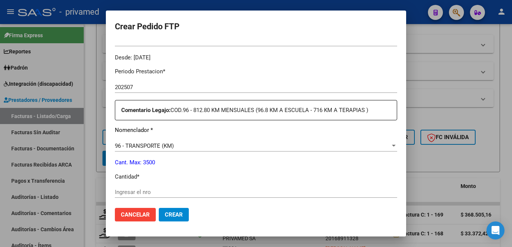
scroll to position [263, 0]
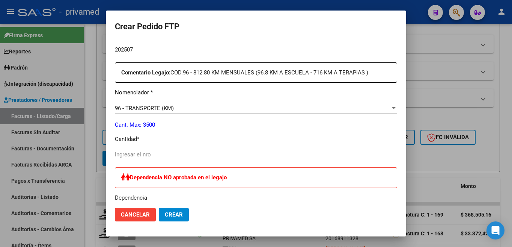
click at [146, 151] on input "Ingresar el nro" at bounding box center [256, 154] width 282 height 7
click at [137, 152] on input "Ingresar el nro" at bounding box center [256, 154] width 282 height 7
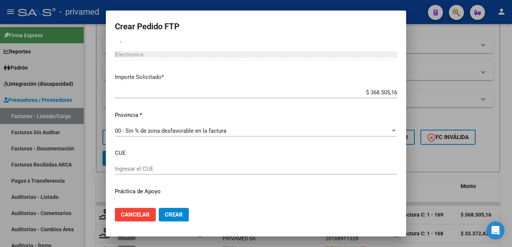
scroll to position [463, 0]
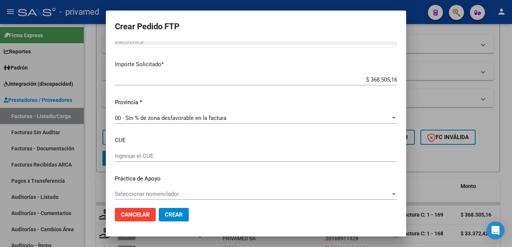
type input "682"
click at [173, 213] on span "Crear" at bounding box center [174, 214] width 18 height 7
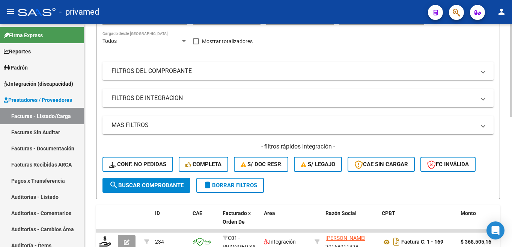
scroll to position [0, 0]
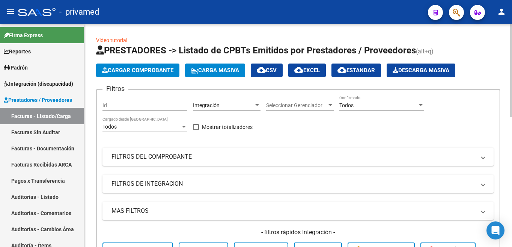
click at [156, 69] on span "Cargar Comprobante" at bounding box center [137, 70] width 71 height 7
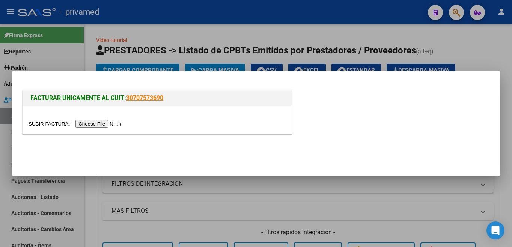
click at [103, 123] on input "file" at bounding box center [76, 124] width 95 height 8
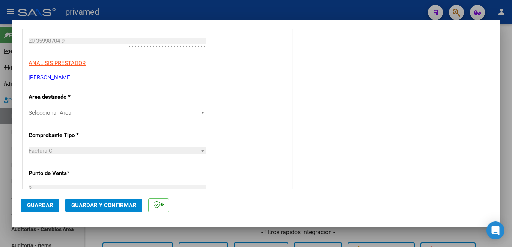
scroll to position [75, 0]
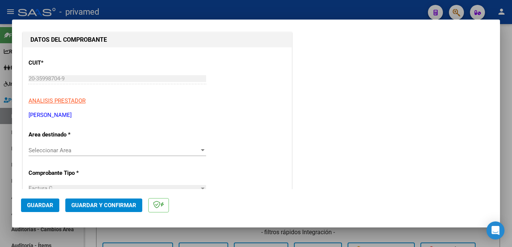
click at [134, 151] on span "Seleccionar Area" at bounding box center [114, 150] width 171 height 7
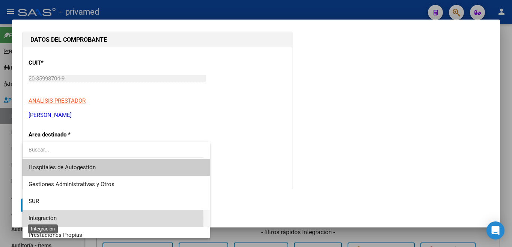
click at [51, 218] on span "Integración" at bounding box center [43, 217] width 28 height 7
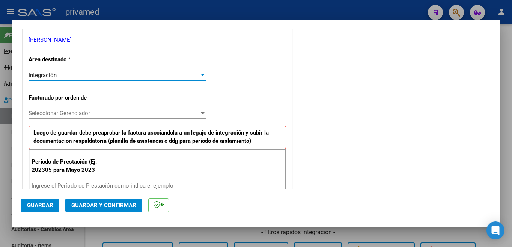
scroll to position [188, 0]
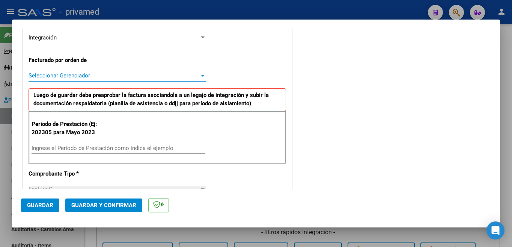
click at [104, 75] on span "Seleccionar Gerenciador" at bounding box center [114, 75] width 171 height 7
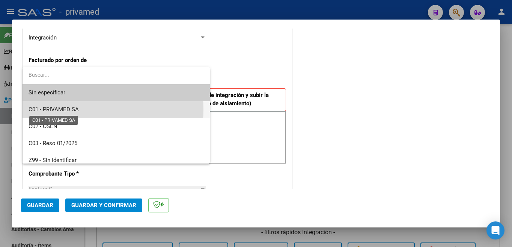
click at [70, 109] on span "C01 - PRIVAMED SA" at bounding box center [54, 109] width 50 height 7
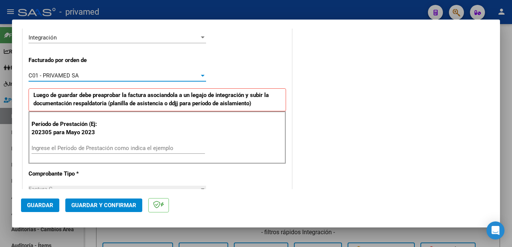
click at [56, 145] on input "Ingrese el Período de Prestación como indica el ejemplo" at bounding box center [118, 148] width 173 height 7
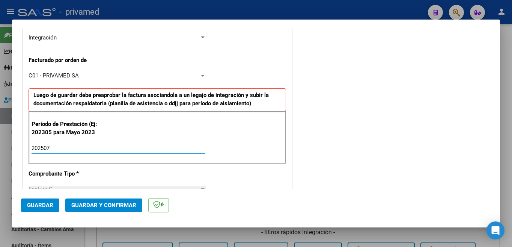
type input "202507"
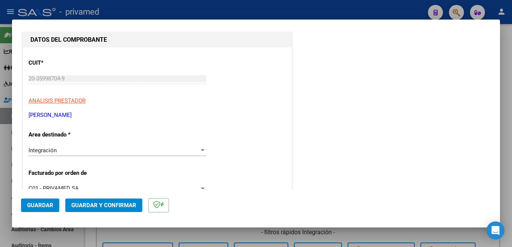
scroll to position [0, 0]
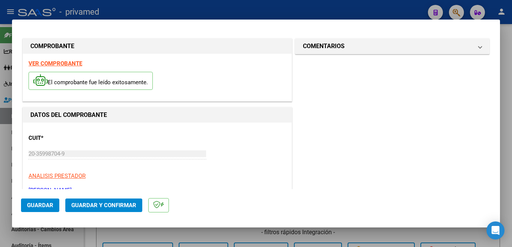
click at [31, 209] on button "Guardar" at bounding box center [40, 205] width 38 height 14
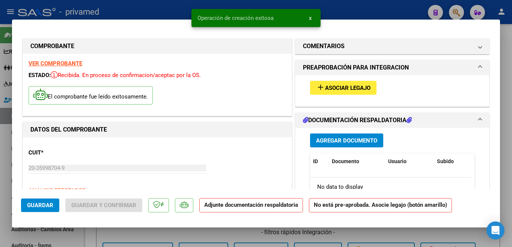
click at [349, 84] on span "add Asociar Legajo" at bounding box center [343, 87] width 54 height 7
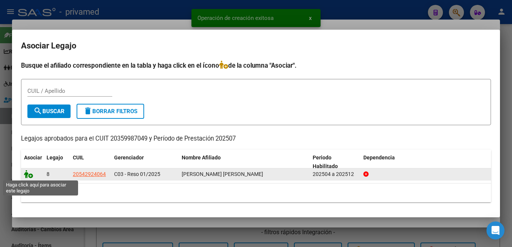
click at [29, 177] on icon at bounding box center [28, 174] width 9 height 8
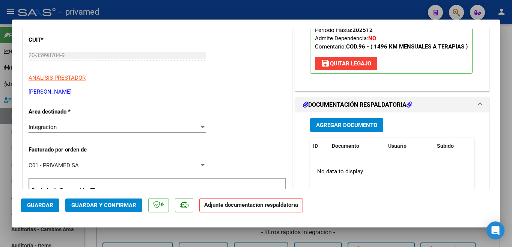
scroll to position [150, 0]
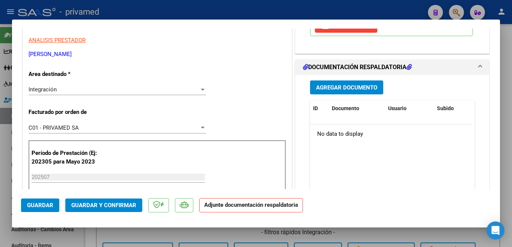
click at [36, 208] on span "Guardar" at bounding box center [40, 205] width 26 height 7
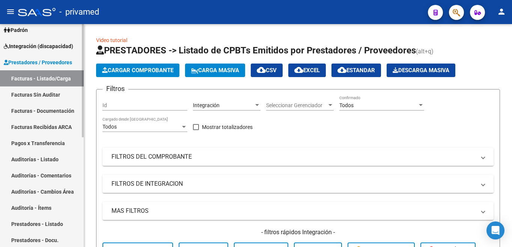
scroll to position [0, 0]
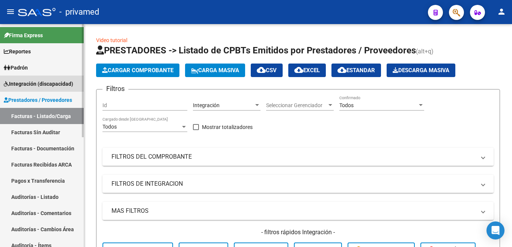
click at [24, 84] on span "Integración (discapacidad)" at bounding box center [38, 84] width 69 height 8
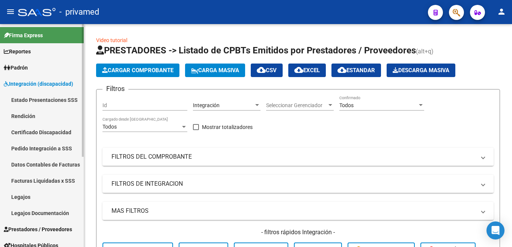
click at [24, 201] on link "Legajos" at bounding box center [42, 196] width 84 height 16
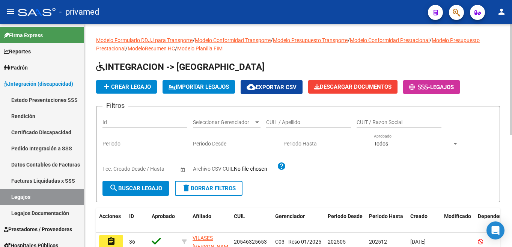
click at [284, 122] on input "CUIL / Apellido" at bounding box center [308, 122] width 85 height 6
type input "[PERSON_NAME]"
click at [153, 187] on span "search Buscar Legajo" at bounding box center [135, 188] width 53 height 7
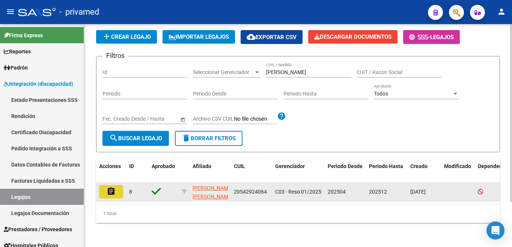
click at [108, 187] on mat-icon "assignment" at bounding box center [111, 191] width 9 height 9
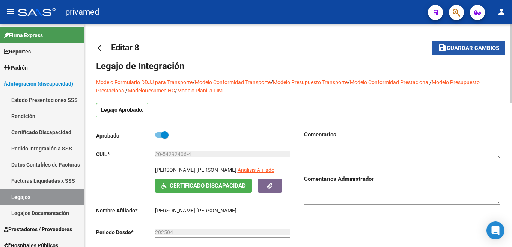
click at [474, 50] on span "Guardar cambios" at bounding box center [473, 48] width 53 height 7
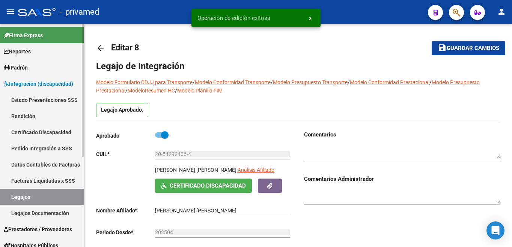
click at [19, 81] on span "Integración (discapacidad)" at bounding box center [38, 84] width 69 height 8
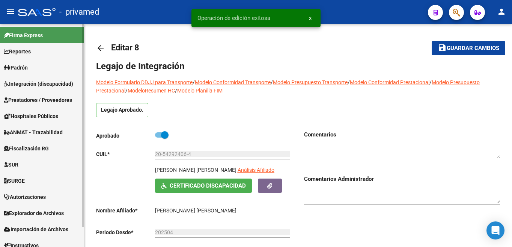
click at [48, 98] on span "Prestadores / Proveedores" at bounding box center [38, 100] width 68 height 8
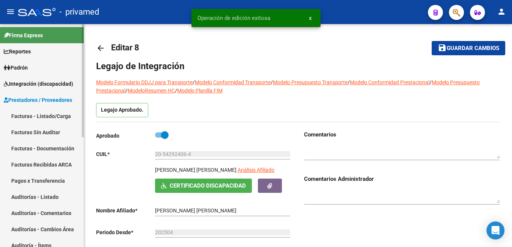
click at [39, 117] on link "Facturas - Listado/Carga" at bounding box center [42, 116] width 84 height 16
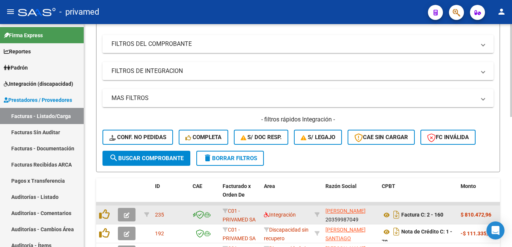
scroll to position [188, 0]
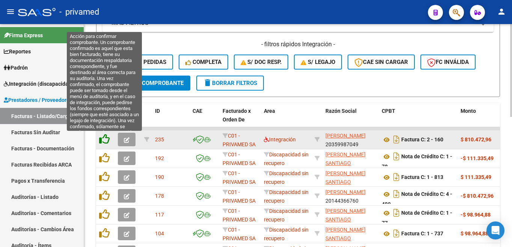
click at [104, 140] on icon at bounding box center [104, 139] width 11 height 11
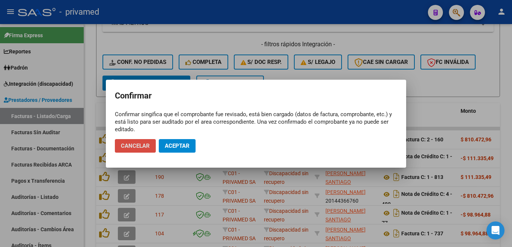
click at [136, 146] on span "Cancelar" at bounding box center [135, 145] width 29 height 7
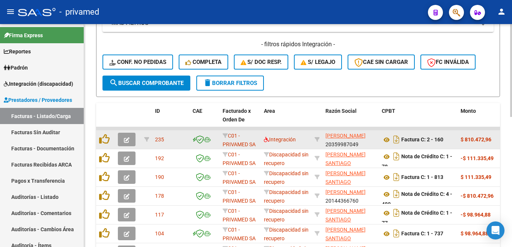
click at [130, 142] on button "button" at bounding box center [127, 140] width 18 height 14
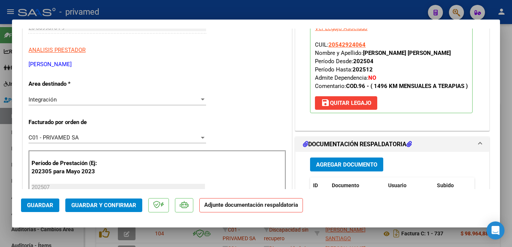
scroll to position [150, 0]
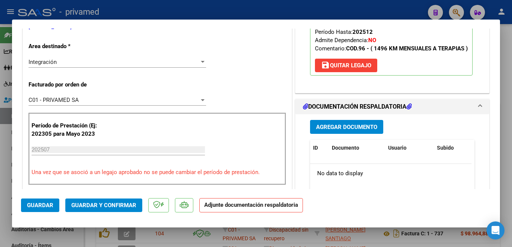
click at [337, 130] on span "Agregar Documento" at bounding box center [346, 127] width 61 height 7
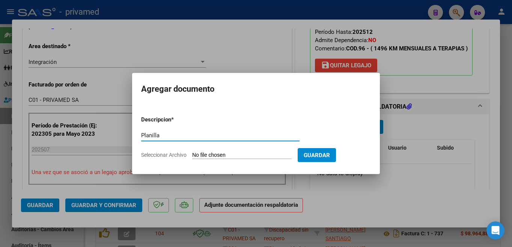
type input "Planilla"
click at [232, 158] on input "Seleccionar Archivo" at bounding box center [241, 155] width 99 height 7
type input "C:\fakepath\ASIST TERAPIA [PERSON_NAME][DATE].pdf"
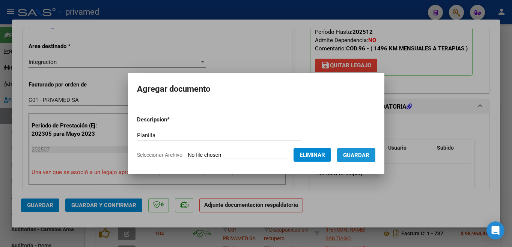
click at [358, 152] on span "Guardar" at bounding box center [356, 155] width 26 height 7
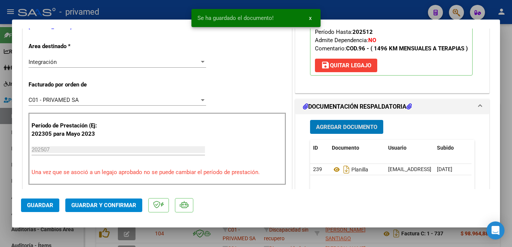
click at [37, 202] on span "Guardar" at bounding box center [40, 205] width 26 height 7
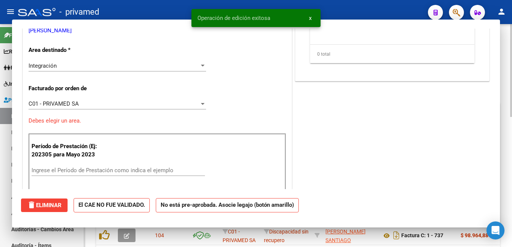
scroll to position [0, 0]
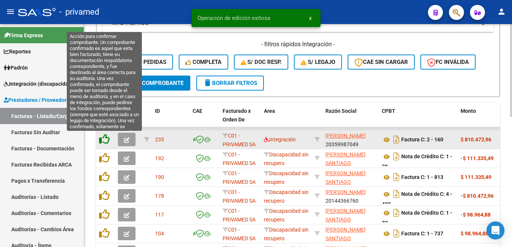
click at [105, 142] on icon at bounding box center [104, 139] width 11 height 11
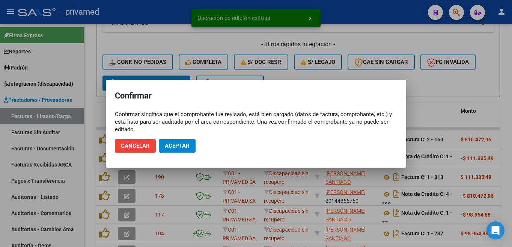
click at [183, 153] on mat-dialog-actions "Cancelar Aceptar" at bounding box center [256, 146] width 282 height 26
click at [184, 146] on span "Aceptar" at bounding box center [177, 145] width 25 height 7
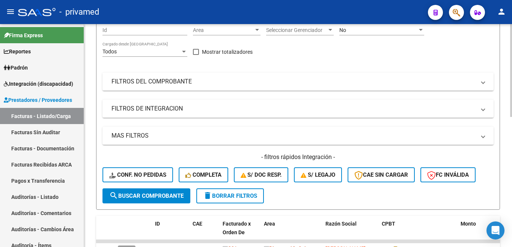
scroll to position [38, 0]
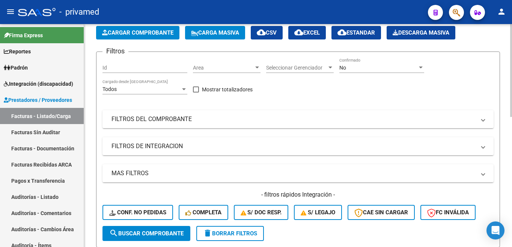
click at [362, 69] on div "No" at bounding box center [378, 68] width 78 height 6
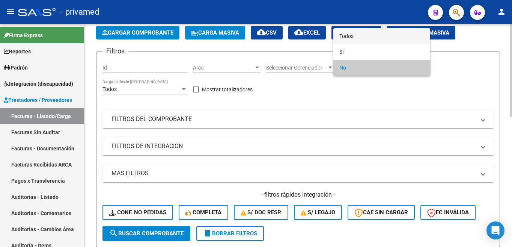
click at [349, 36] on span "Todos" at bounding box center [381, 36] width 85 height 16
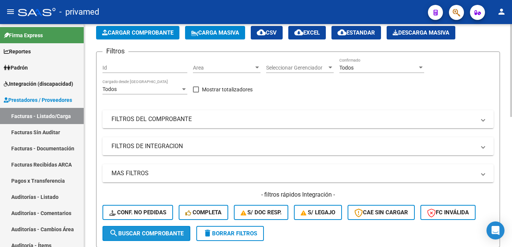
click at [138, 225] on span "search Buscar Comprobante" at bounding box center [146, 233] width 74 height 7
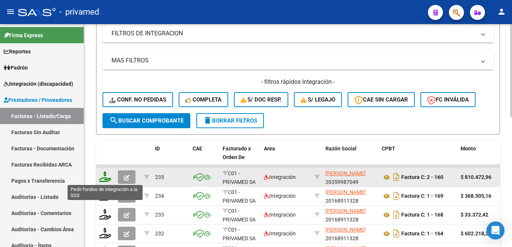
click at [106, 177] on icon at bounding box center [105, 176] width 12 height 11
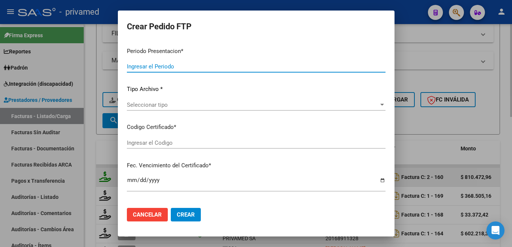
type input "202507"
type input "$ 810.472,96"
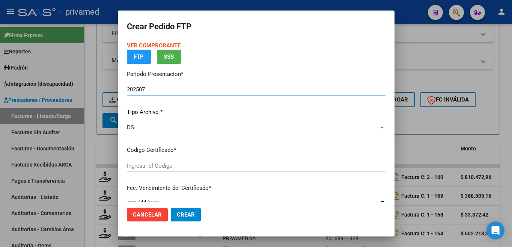
type input "ARG02000542924062022022320270223BS348"
type input "[DATE]"
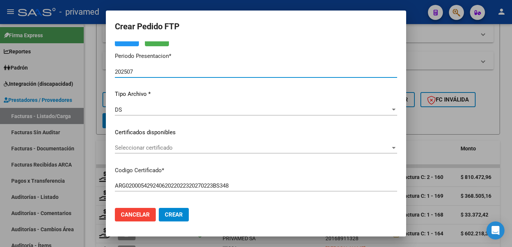
scroll to position [75, 0]
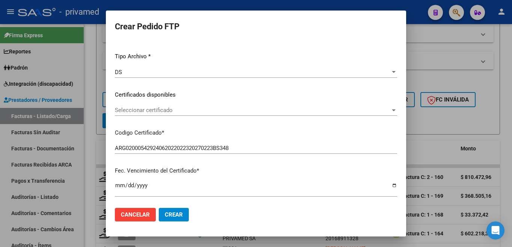
click at [155, 112] on span "Seleccionar certificado" at bounding box center [253, 110] width 276 height 7
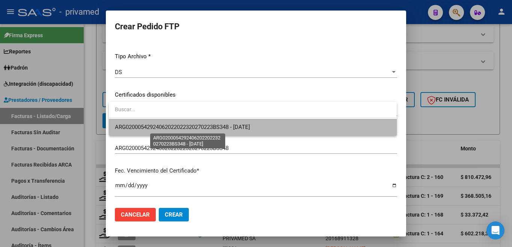
drag, startPoint x: 167, startPoint y: 125, endPoint x: 182, endPoint y: 123, distance: 15.1
click at [167, 124] on span "ARG02000542924062022022320270223BS348 - [DATE]" at bounding box center [182, 127] width 135 height 7
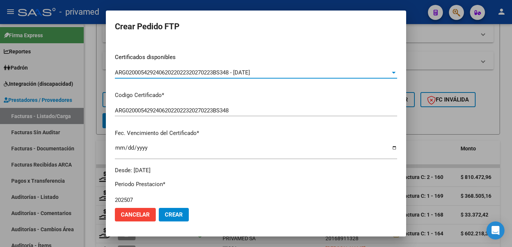
scroll to position [188, 0]
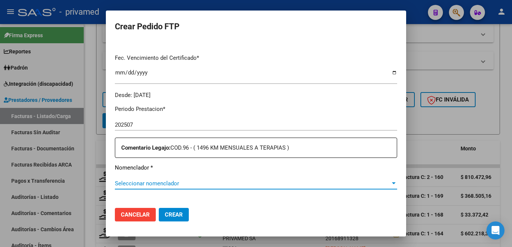
click at [155, 180] on span "Seleccionar nomenclador" at bounding box center [253, 183] width 276 height 7
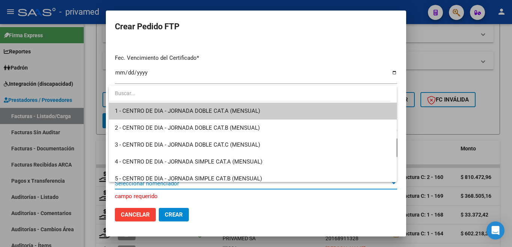
click at [293, 65] on div at bounding box center [256, 123] width 512 height 247
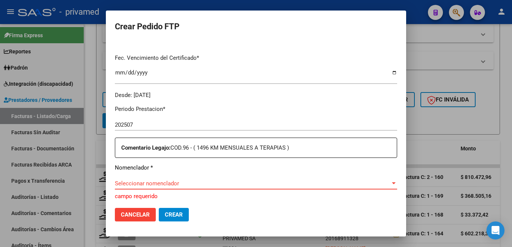
click at [162, 180] on span "Seleccionar nomenclador" at bounding box center [253, 183] width 276 height 7
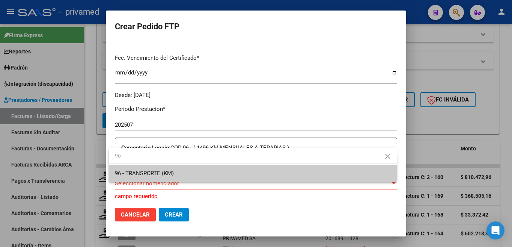
type input "96"
click at [162, 178] on span "96 - TRANSPORTE (KM)" at bounding box center [253, 173] width 276 height 17
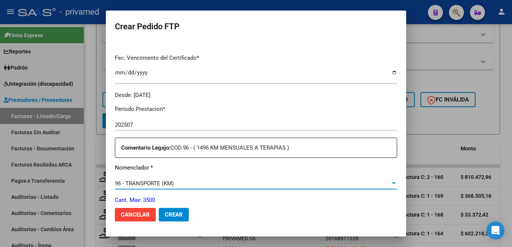
scroll to position [263, 0]
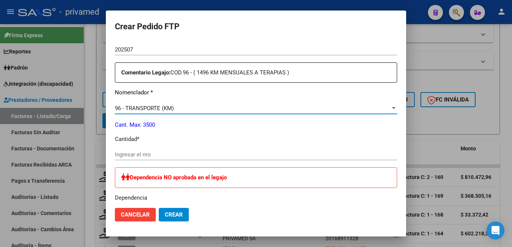
click at [136, 151] on input "Ingresar el nro" at bounding box center [256, 154] width 282 height 7
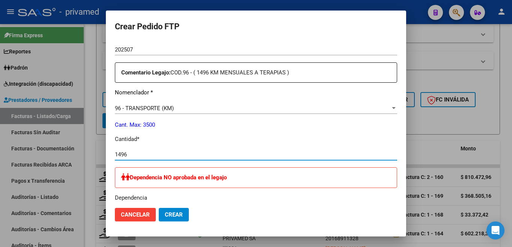
scroll to position [375, 0]
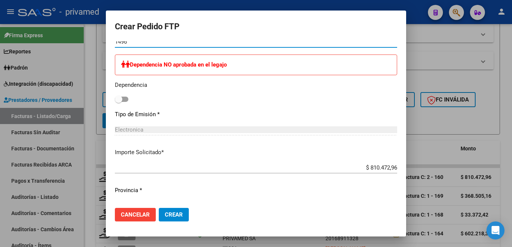
type input "1496"
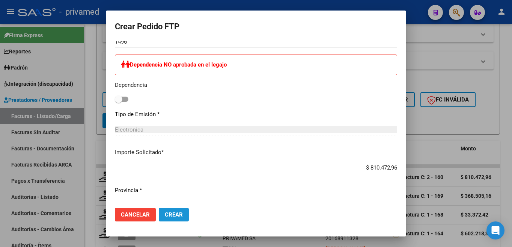
click at [177, 213] on span "Crear" at bounding box center [174, 214] width 18 height 7
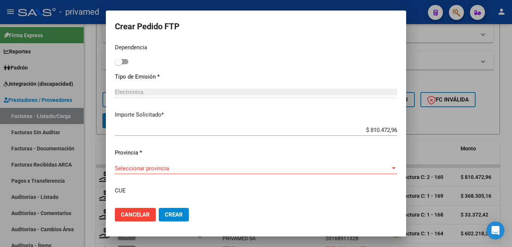
scroll to position [450, 0]
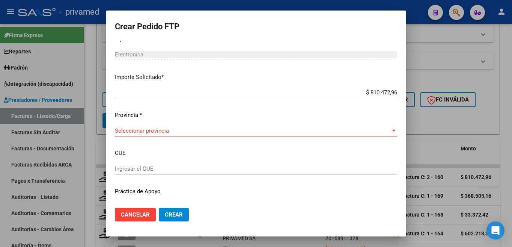
click at [194, 127] on span "Seleccionar provincia" at bounding box center [253, 130] width 276 height 7
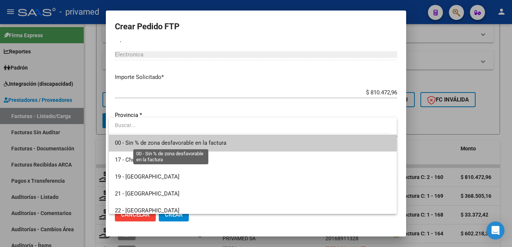
click at [168, 142] on span "00 - Sin % de zona desfavorable en la factura" at bounding box center [170, 142] width 111 height 7
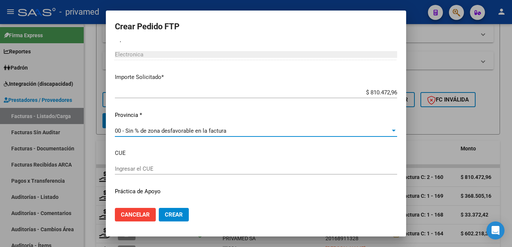
click at [173, 213] on span "Crear" at bounding box center [174, 214] width 18 height 7
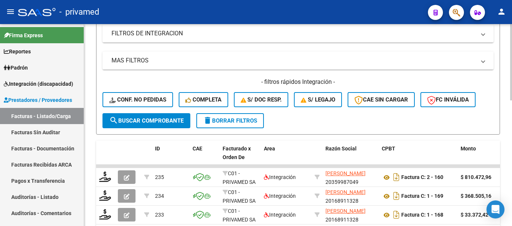
scroll to position [0, 0]
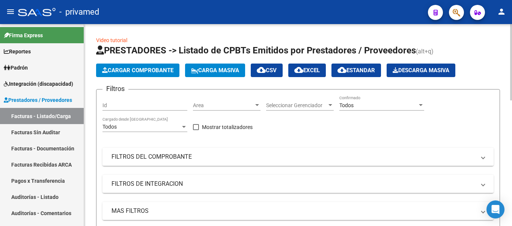
click at [147, 72] on span "Cargar Comprobante" at bounding box center [137, 70] width 71 height 7
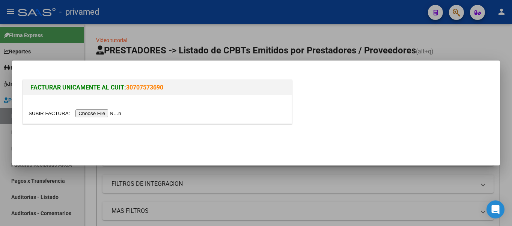
click at [102, 111] on input "file" at bounding box center [76, 113] width 95 height 8
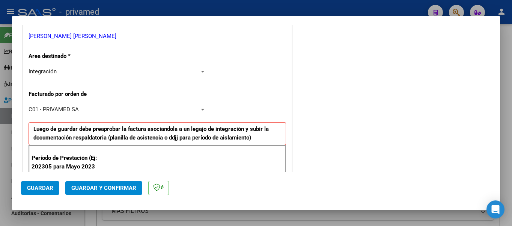
scroll to position [188, 0]
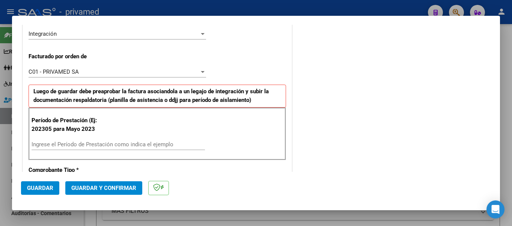
click at [93, 144] on input "Ingrese el Período de Prestación como indica el ejemplo" at bounding box center [118, 144] width 173 height 7
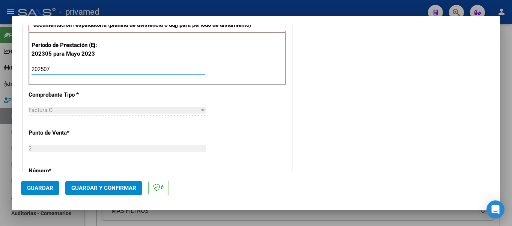
scroll to position [300, 0]
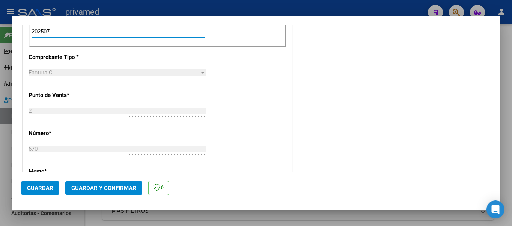
type input "202507"
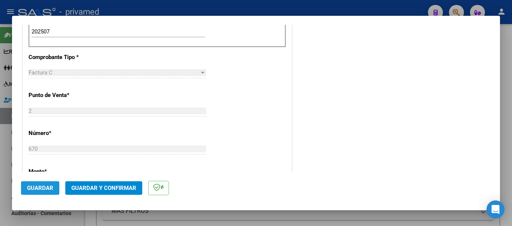
click at [52, 187] on span "Guardar" at bounding box center [40, 187] width 26 height 7
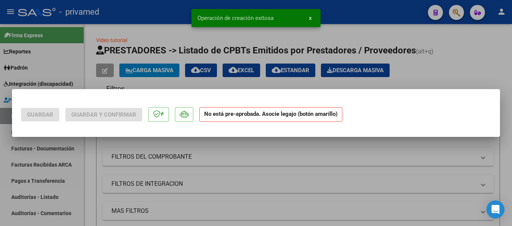
scroll to position [0, 0]
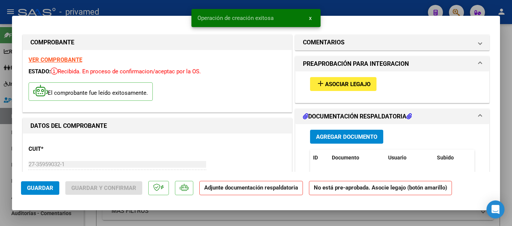
click at [343, 85] on span "Asociar Legajo" at bounding box center [347, 84] width 45 height 7
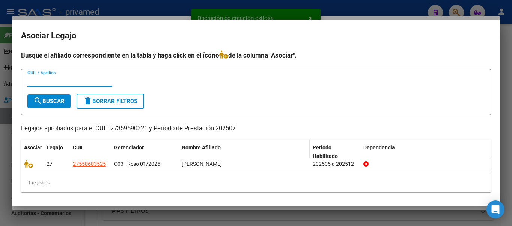
scroll to position [1, 0]
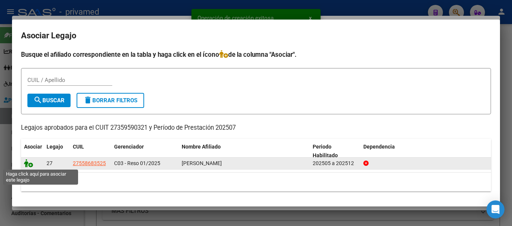
click at [30, 166] on icon at bounding box center [28, 163] width 9 height 8
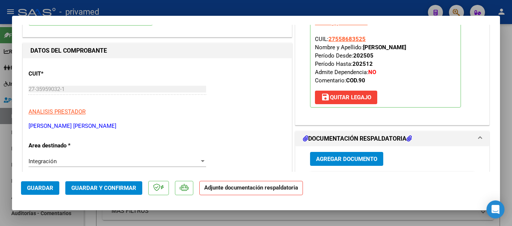
scroll to position [113, 0]
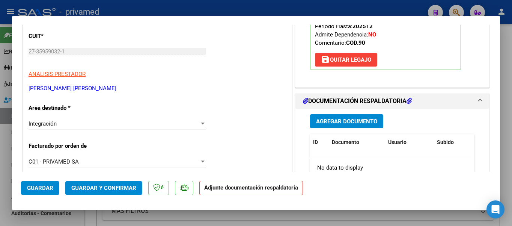
click at [370, 121] on span "Agregar Documento" at bounding box center [346, 121] width 61 height 7
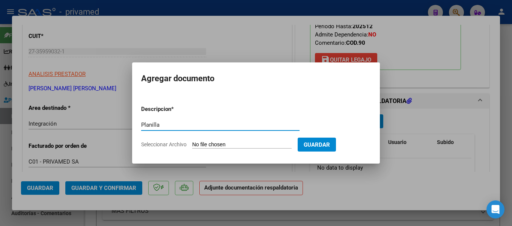
type input "Planilla"
click at [210, 142] on input "Seleccionar Archivo" at bounding box center [241, 144] width 99 height 7
type input "C:\fakepath\Asistencia [PERSON_NAME] [DATE].pdf"
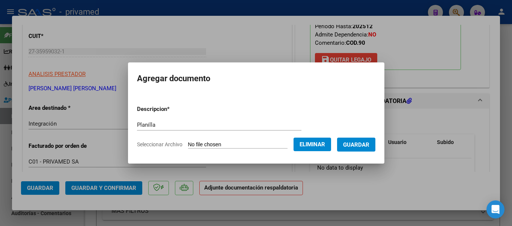
click at [356, 147] on span "Guardar" at bounding box center [356, 144] width 26 height 7
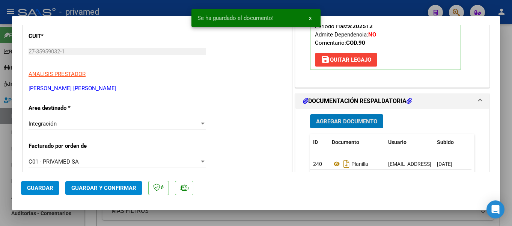
type input "$ 0,00"
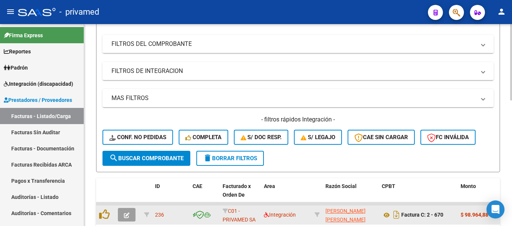
scroll to position [188, 0]
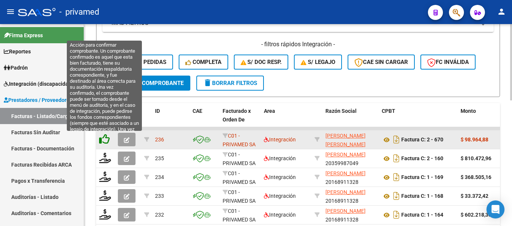
click at [104, 137] on icon at bounding box center [104, 139] width 11 height 11
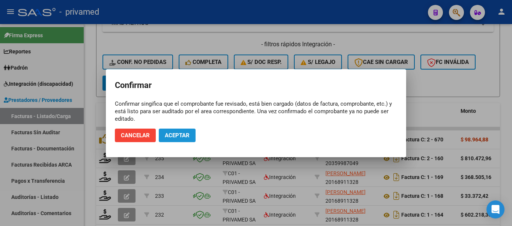
click at [164, 138] on button "Aceptar" at bounding box center [177, 135] width 37 height 14
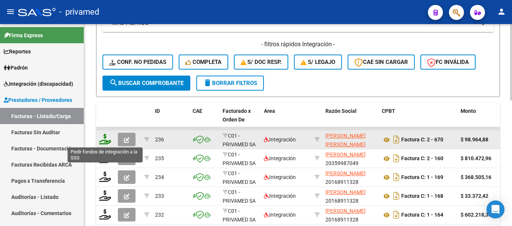
click at [104, 141] on icon at bounding box center [105, 139] width 12 height 11
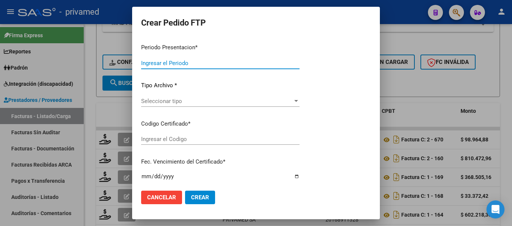
type input "202507"
type input "$ 98.964,88"
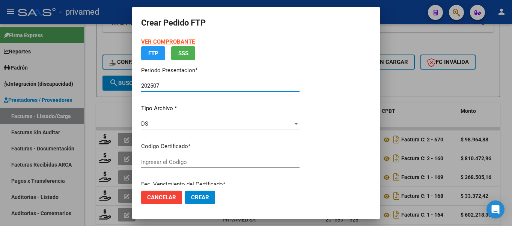
type input "ARG01000558683522019081520240815CBA536"
type input "[DATE]"
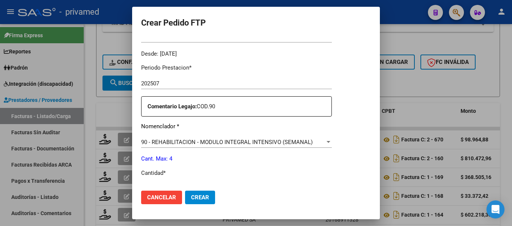
scroll to position [263, 0]
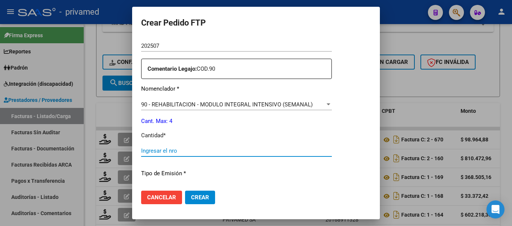
click at [170, 147] on input "Ingresar el nro" at bounding box center [236, 150] width 191 height 7
type input "4"
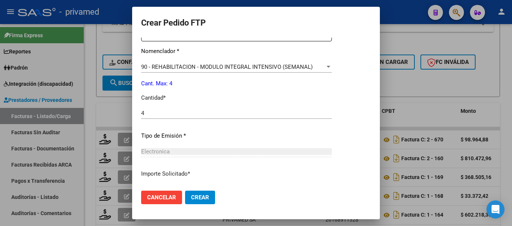
scroll to position [351, 0]
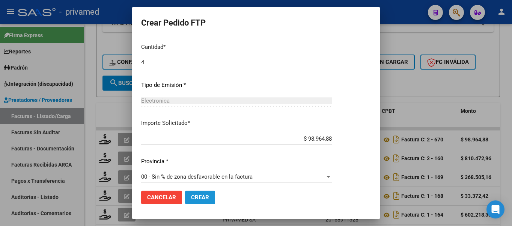
click at [199, 194] on span "Crear" at bounding box center [200, 197] width 18 height 7
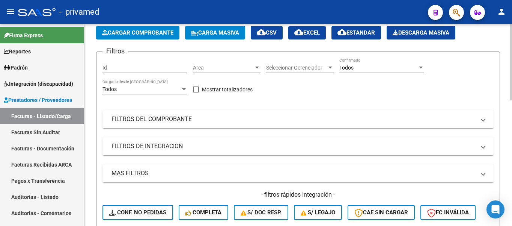
scroll to position [0, 0]
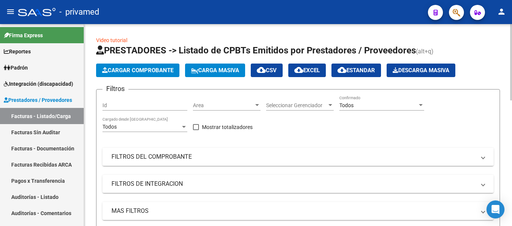
click at [144, 72] on span "Cargar Comprobante" at bounding box center [137, 70] width 71 height 7
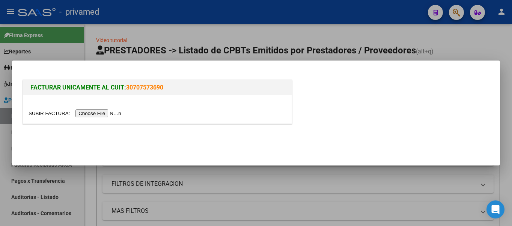
click at [108, 114] on input "file" at bounding box center [76, 113] width 95 height 8
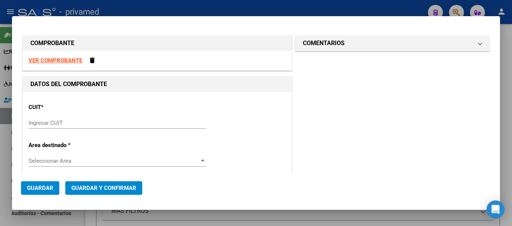
click at [67, 123] on input "Ingresar CUIT" at bounding box center [118, 122] width 178 height 7
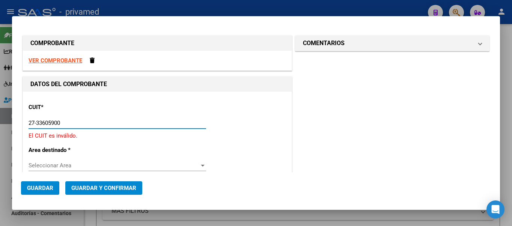
type input "27-33605900-9"
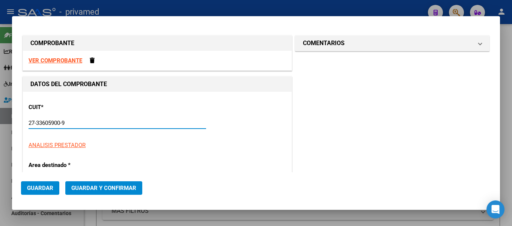
type input "2"
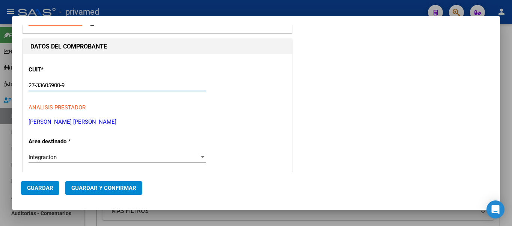
scroll to position [75, 0]
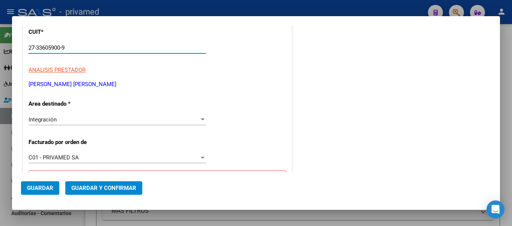
type input "27-33605900-9"
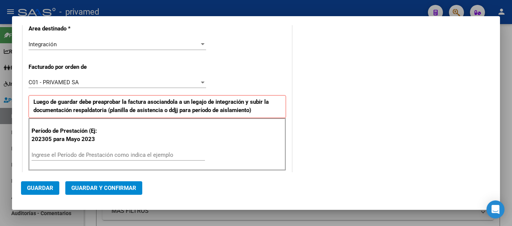
scroll to position [188, 0]
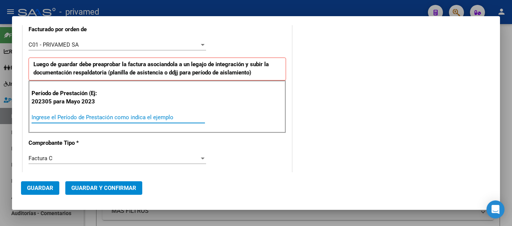
click at [84, 117] on input "Ingrese el Período de Prestación como indica el ejemplo" at bounding box center [118, 117] width 173 height 7
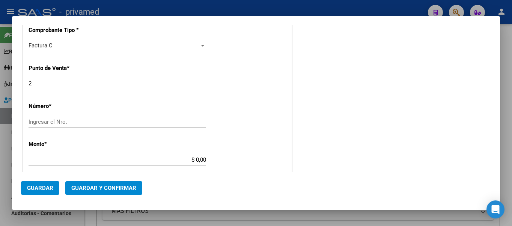
scroll to position [338, 0]
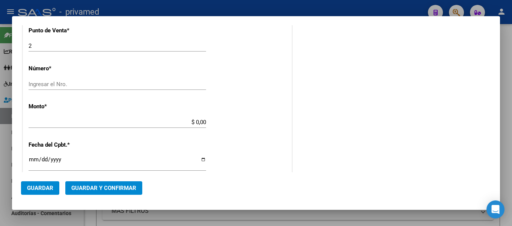
type input "202507"
click at [80, 85] on input "Ingresar el Nro." at bounding box center [118, 84] width 178 height 7
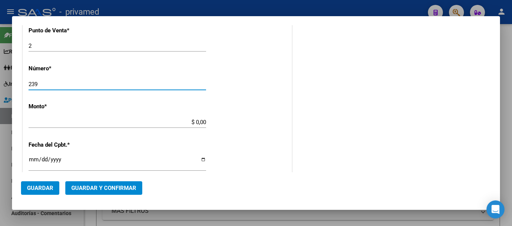
type input "239"
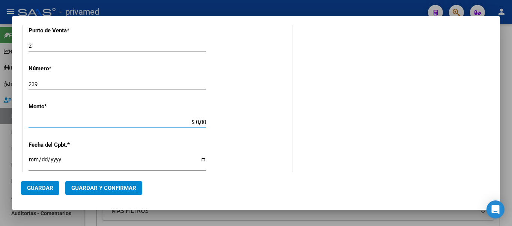
type input "$ 197.920,00"
type input "[DATE]"
type input "75319845043040"
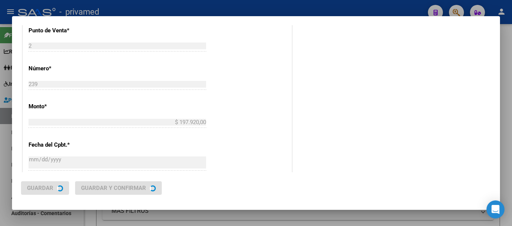
scroll to position [0, 0]
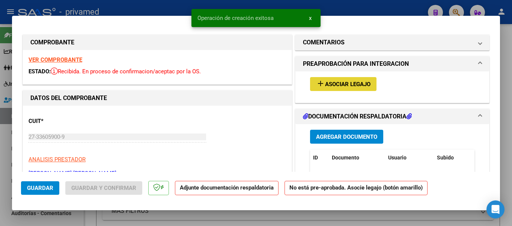
click at [328, 85] on span "Asociar Legajo" at bounding box center [347, 84] width 45 height 7
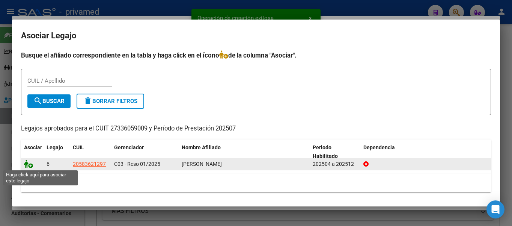
click at [31, 166] on icon at bounding box center [28, 164] width 9 height 8
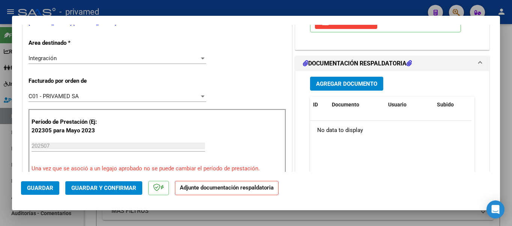
scroll to position [188, 0]
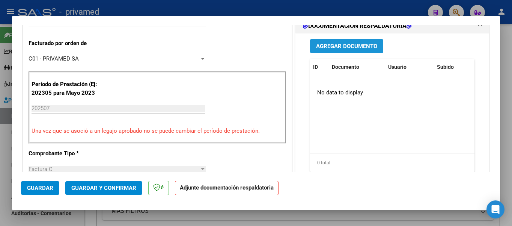
click at [347, 44] on span "Agregar Documento" at bounding box center [346, 46] width 61 height 7
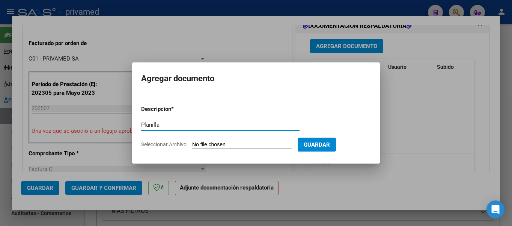
type input "Planilla"
click at [214, 142] on input "Seleccionar Archivo" at bounding box center [241, 144] width 99 height 7
type input "C:\fakepath\[PERSON_NAME] L plani [DATE].pdf"
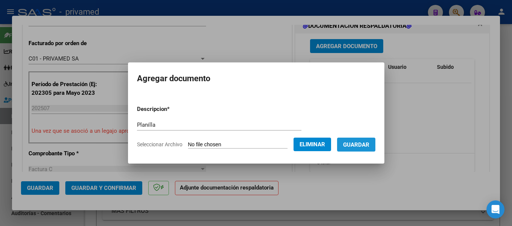
click at [368, 140] on button "Guardar" at bounding box center [356, 144] width 38 height 14
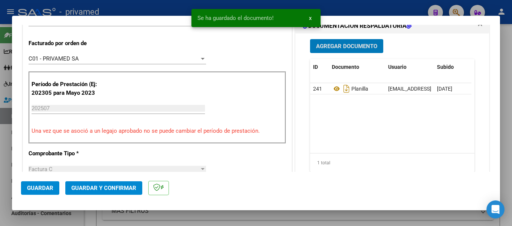
type input "$ 0,00"
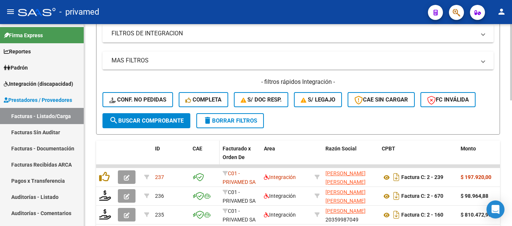
scroll to position [225, 0]
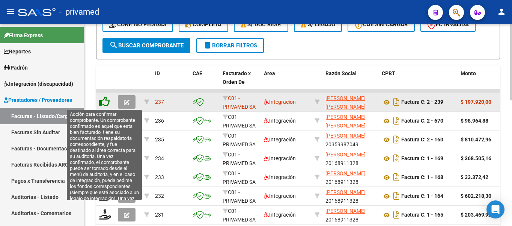
click at [103, 101] on icon at bounding box center [104, 101] width 11 height 11
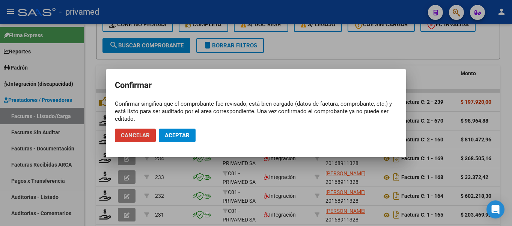
click at [181, 134] on span "Aceptar" at bounding box center [177, 135] width 25 height 7
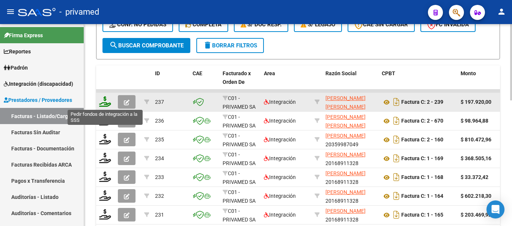
click at [109, 103] on icon at bounding box center [105, 101] width 12 height 11
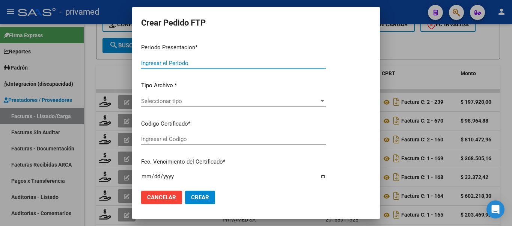
type input "202507"
type input "$ 197.920,00"
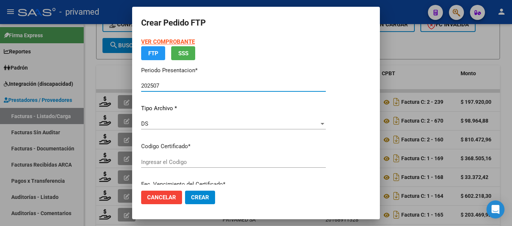
type input "ARG0200058362129202301120270111BS395"
type input "[DATE]"
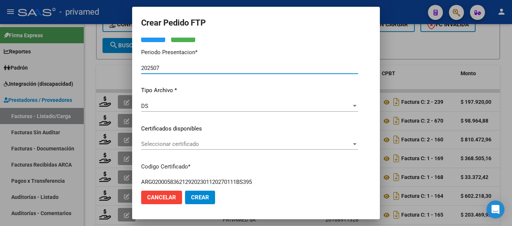
scroll to position [113, 0]
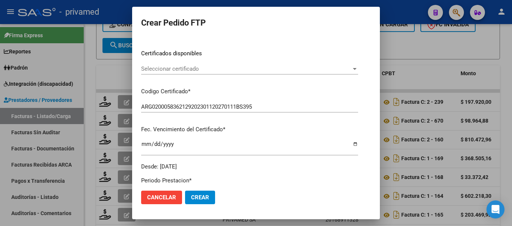
click at [171, 73] on div "Seleccionar certificado Seleccionar certificado" at bounding box center [249, 68] width 217 height 11
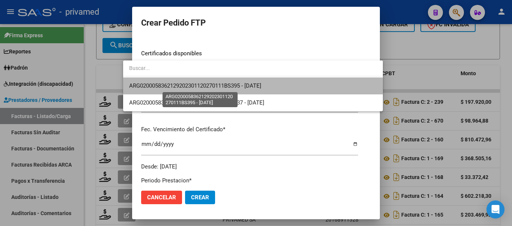
click at [182, 86] on span "ARG0200058362129202301120270111BS395 - [DATE]" at bounding box center [195, 85] width 132 height 7
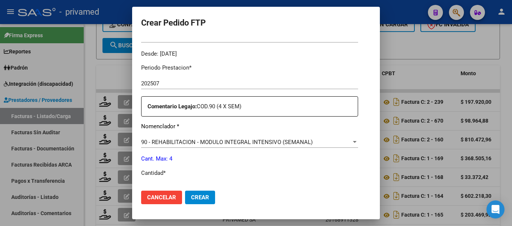
scroll to position [263, 0]
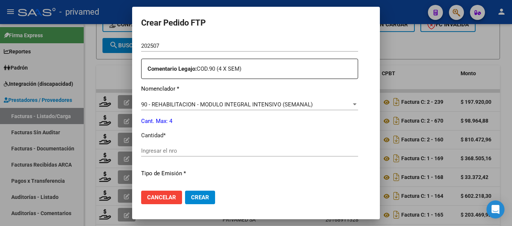
click at [164, 147] on input "Ingresar el nro" at bounding box center [249, 150] width 217 height 7
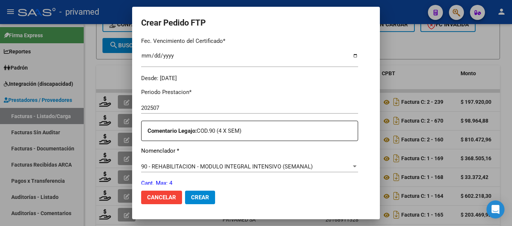
scroll to position [351, 0]
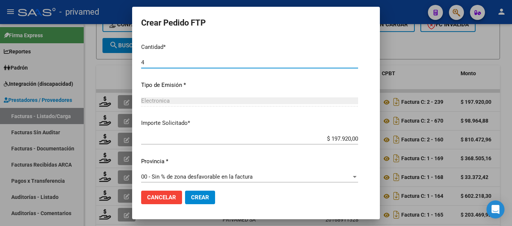
type input "4"
click at [191, 195] on span "Crear" at bounding box center [200, 197] width 18 height 7
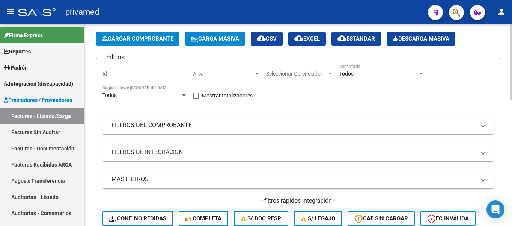
scroll to position [0, 0]
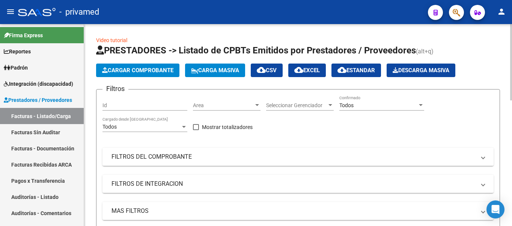
click at [139, 77] on button "Cargar Comprobante" at bounding box center [137, 70] width 83 height 14
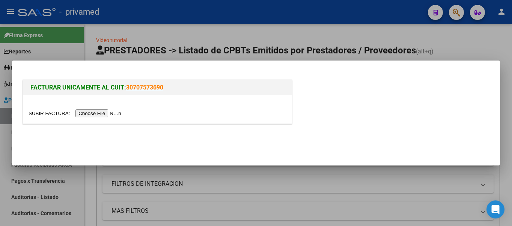
click at [105, 114] on input "file" at bounding box center [76, 113] width 95 height 8
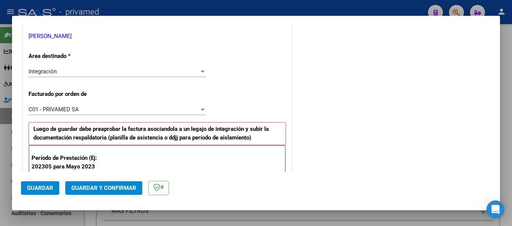
scroll to position [188, 0]
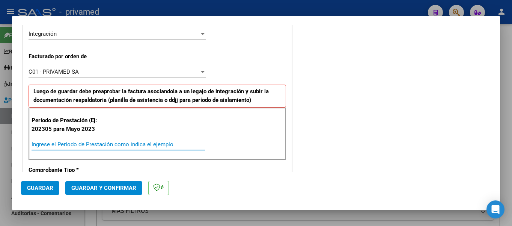
click at [74, 142] on input "Ingrese el Período de Prestación como indica el ejemplo" at bounding box center [118, 144] width 173 height 7
type input "202507"
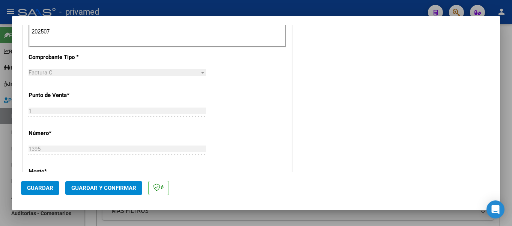
scroll to position [338, 0]
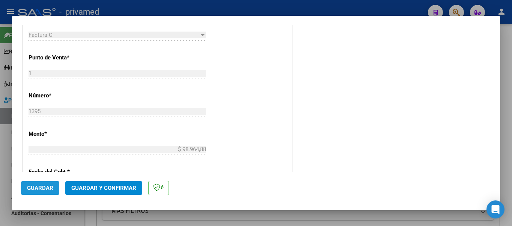
click at [48, 188] on span "Guardar" at bounding box center [40, 187] width 26 height 7
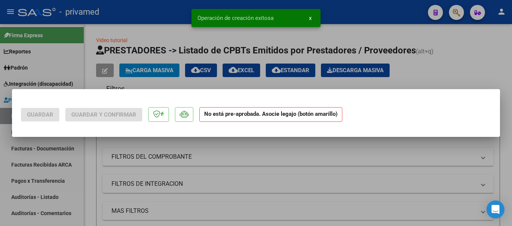
scroll to position [0, 0]
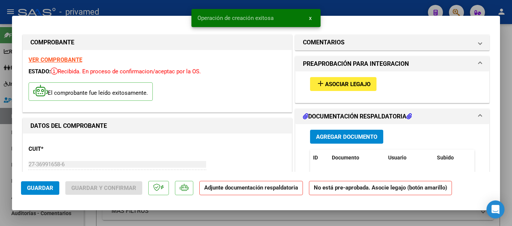
click at [353, 76] on div "add Asociar Legajo" at bounding box center [392, 83] width 176 height 25
click at [349, 82] on span "Asociar Legajo" at bounding box center [347, 84] width 45 height 7
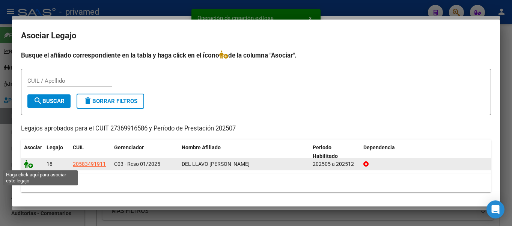
click at [31, 165] on icon at bounding box center [28, 164] width 9 height 8
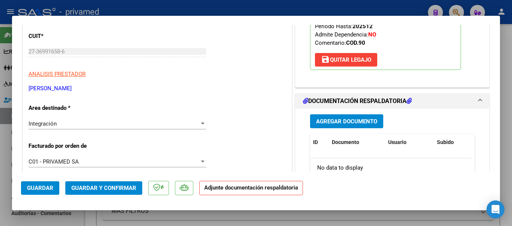
scroll to position [188, 0]
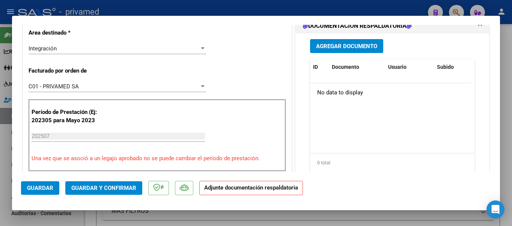
click at [337, 49] on span "Agregar Documento" at bounding box center [346, 46] width 61 height 7
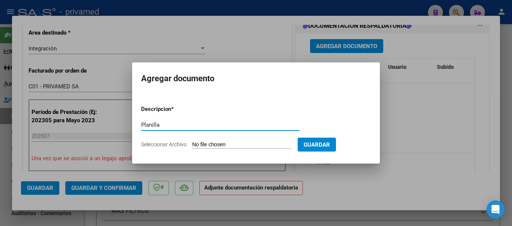
type input "Planilla"
click at [269, 145] on input "Seleccionar Archivo" at bounding box center [241, 144] width 99 height 7
type input "C:\fakepath\[PERSON_NAME][DATE].pdf"
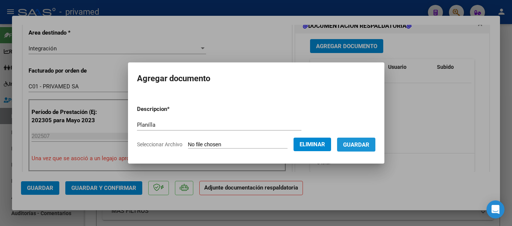
click at [351, 141] on span "Guardar" at bounding box center [356, 144] width 26 height 7
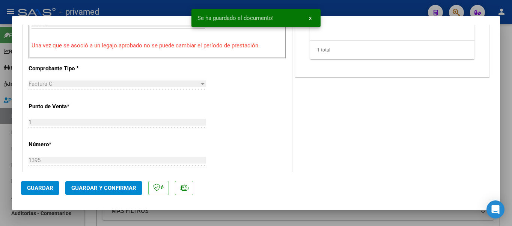
scroll to position [338, 0]
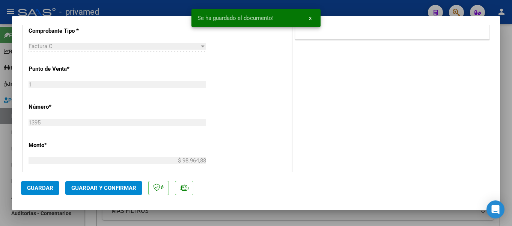
click at [46, 187] on span "Guardar" at bounding box center [40, 187] width 26 height 7
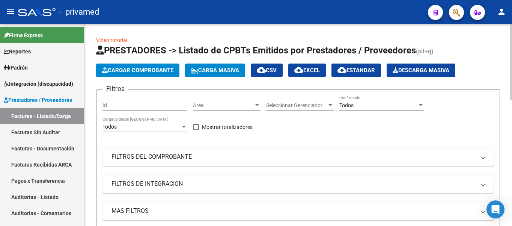
scroll to position [150, 0]
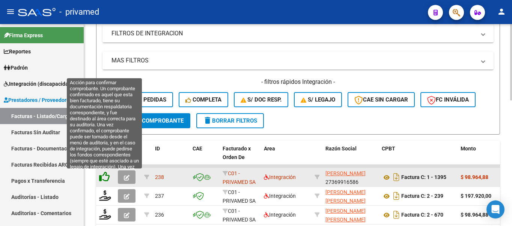
click at [103, 175] on icon at bounding box center [104, 176] width 11 height 11
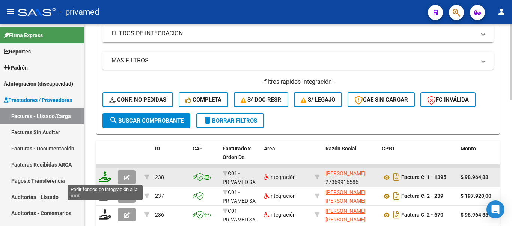
click at [108, 179] on icon at bounding box center [105, 176] width 12 height 11
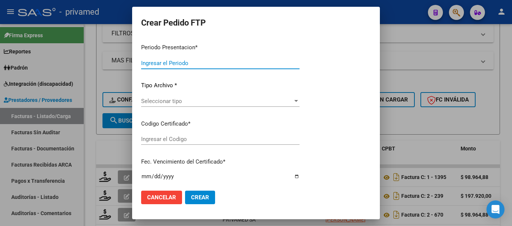
type input "202507"
type input "$ 98.964,88"
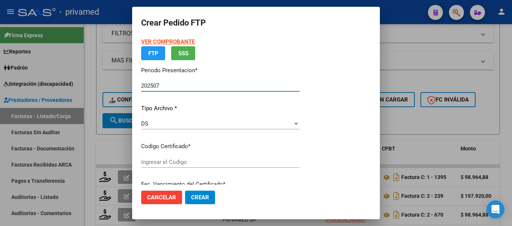
type input "ARG02000583491912020102320251023BS320"
type input "[DATE]"
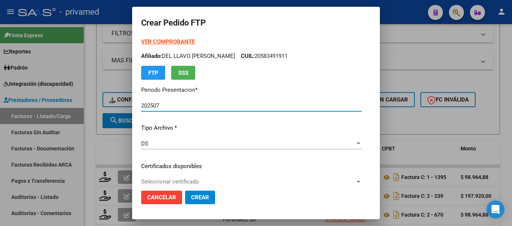
scroll to position [75, 0]
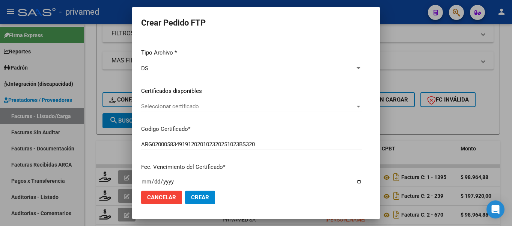
click at [154, 105] on span "Seleccionar certificado" at bounding box center [248, 106] width 214 height 7
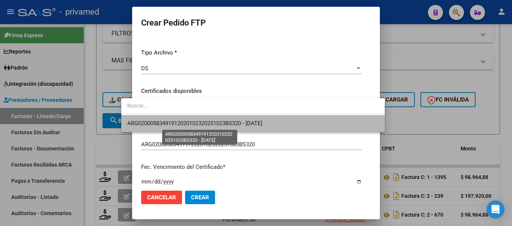
click at [164, 121] on span "ARG02000583491912020102320251023BS320 - [DATE]" at bounding box center [194, 123] width 135 height 7
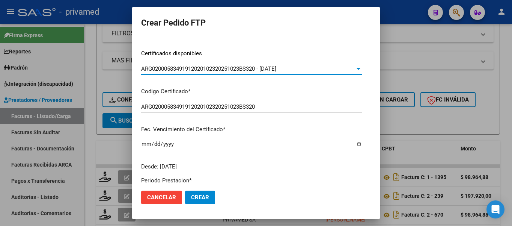
scroll to position [263, 0]
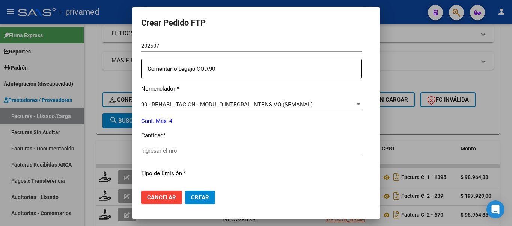
click at [157, 147] on input "Ingresar el nro" at bounding box center [251, 150] width 221 height 7
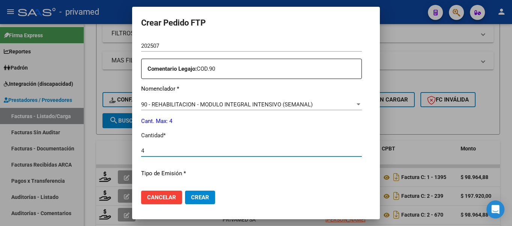
scroll to position [338, 0]
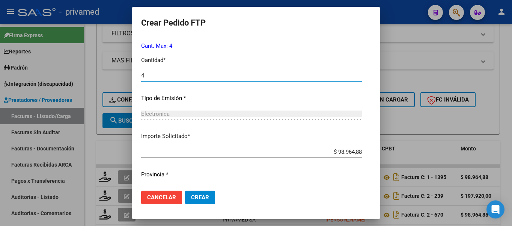
type input "4"
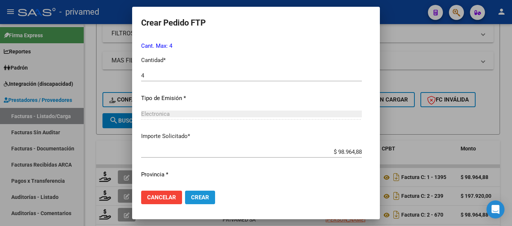
click at [191, 196] on span "Crear" at bounding box center [200, 197] width 18 height 7
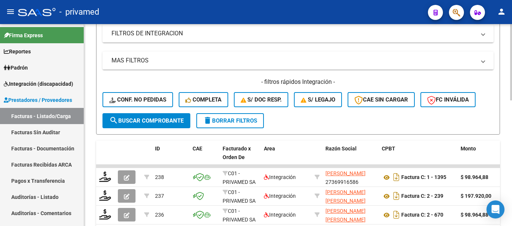
scroll to position [0, 0]
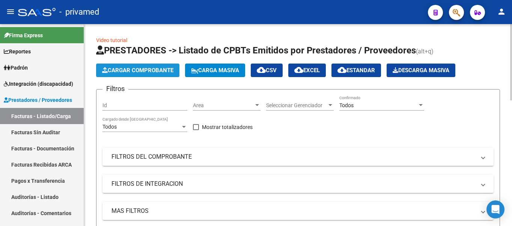
click at [148, 71] on span "Cargar Comprobante" at bounding box center [137, 70] width 71 height 7
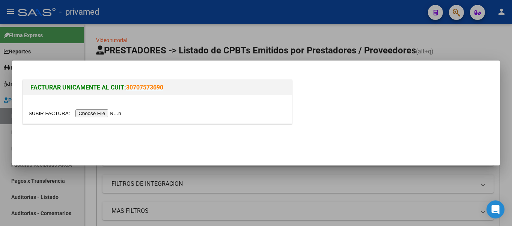
click at [103, 114] on input "file" at bounding box center [76, 113] width 95 height 8
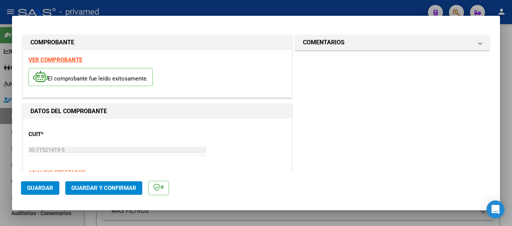
scroll to position [150, 0]
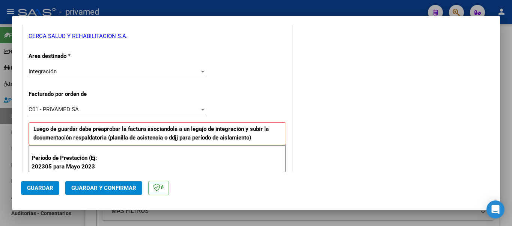
click at [98, 69] on div "Integración" at bounding box center [114, 71] width 171 height 7
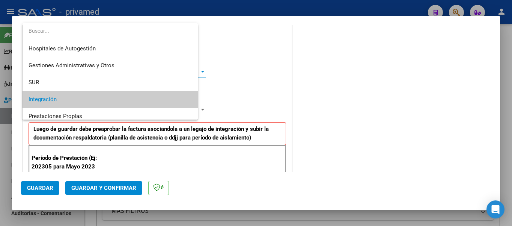
scroll to position [28, 0]
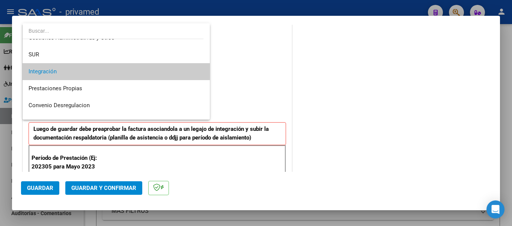
click at [98, 69] on span "Integración" at bounding box center [116, 71] width 175 height 17
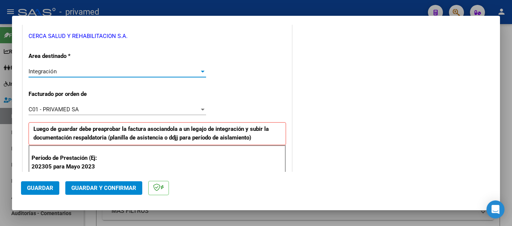
scroll to position [263, 0]
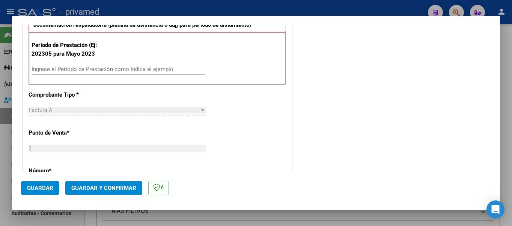
click at [52, 69] on input "Ingrese el Período de Prestación como indica el ejemplo" at bounding box center [118, 69] width 173 height 7
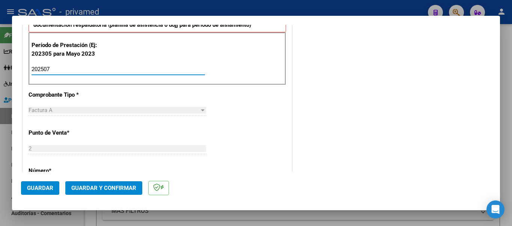
scroll to position [300, 0]
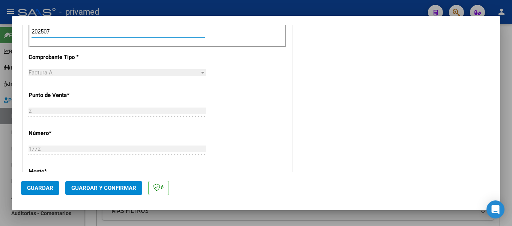
type input "202507"
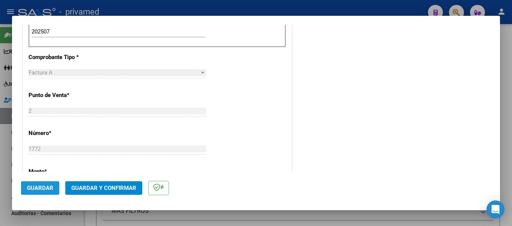
drag, startPoint x: 33, startPoint y: 187, endPoint x: 119, endPoint y: 161, distance: 90.7
click at [33, 187] on span "Guardar" at bounding box center [40, 187] width 26 height 7
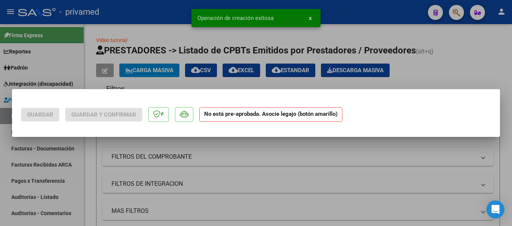
scroll to position [0, 0]
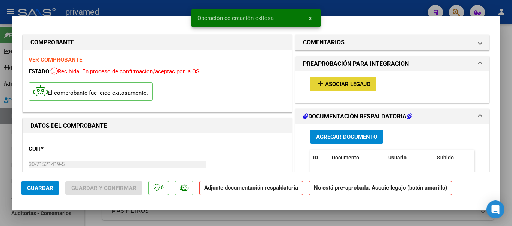
click at [338, 81] on span "Asociar Legajo" at bounding box center [347, 84] width 45 height 7
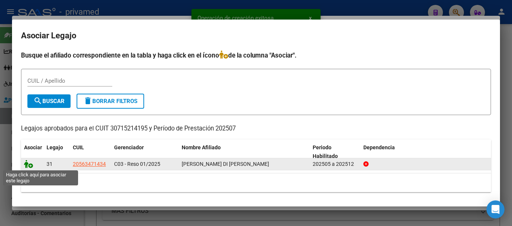
click at [31, 165] on icon at bounding box center [28, 164] width 9 height 8
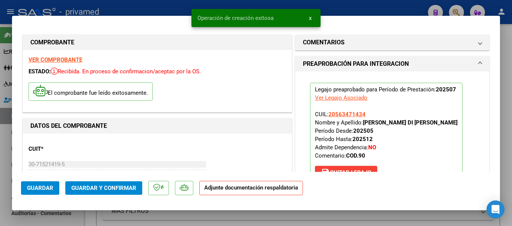
scroll to position [75, 0]
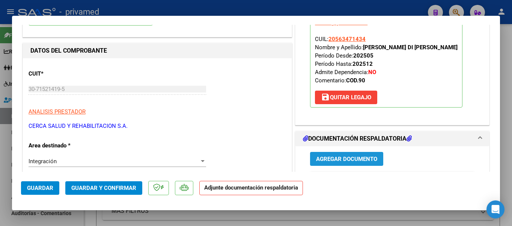
click at [341, 158] on span "Agregar Documento" at bounding box center [346, 158] width 61 height 7
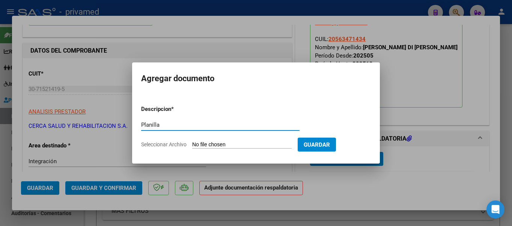
type input "Planilla"
click at [216, 149] on form "Descripcion * Planilla Escriba aquí una descripcion Seleccionar Archivo Guardar" at bounding box center [256, 126] width 230 height 55
click at [216, 144] on input "Seleccionar Archivo" at bounding box center [241, 144] width 99 height 7
type input "C:\fakepath\7 planilla [PERSON_NAME] di [PERSON_NAME].pdf"
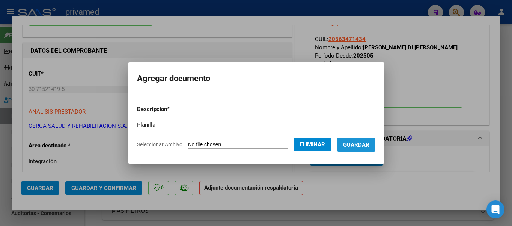
click at [355, 144] on span "Guardar" at bounding box center [356, 144] width 26 height 7
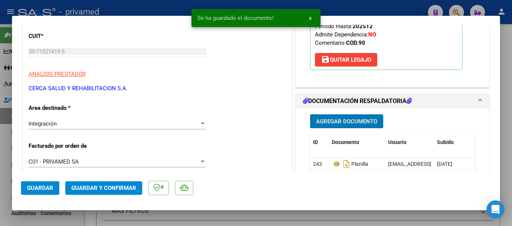
scroll to position [225, 0]
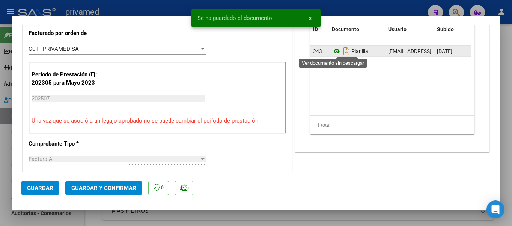
click at [333, 51] on icon at bounding box center [337, 51] width 10 height 9
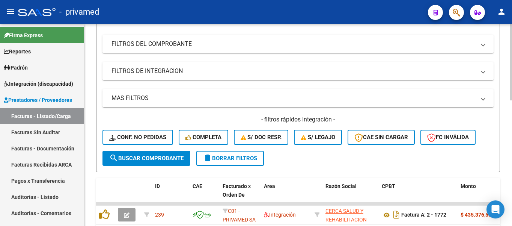
scroll to position [188, 0]
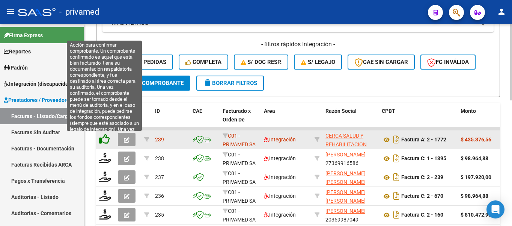
click at [101, 139] on icon at bounding box center [104, 139] width 11 height 11
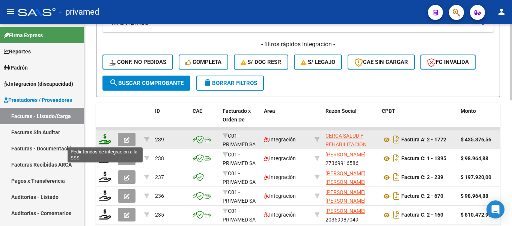
click at [106, 139] on icon at bounding box center [105, 139] width 12 height 11
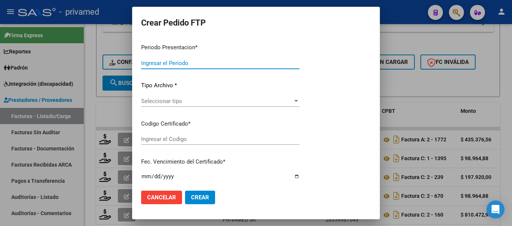
type input "202507"
type input "$ 435.376,56"
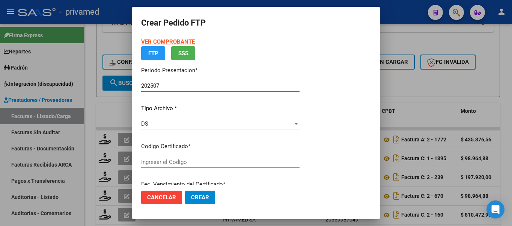
type input "ARG02000563471432020052820260528BS460"
type input "[DATE]"
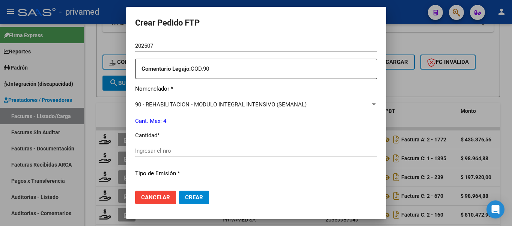
scroll to position [300, 0]
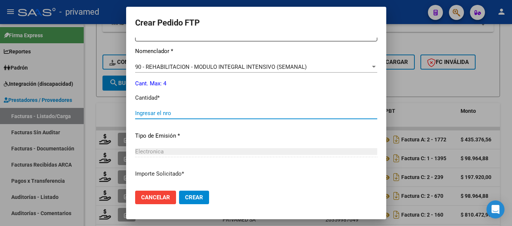
click at [144, 110] on input "Ingresar el nro" at bounding box center [256, 113] width 242 height 7
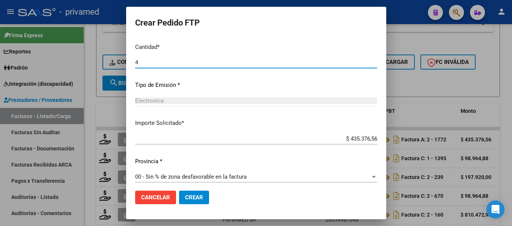
type input "4"
click at [193, 196] on span "Crear" at bounding box center [194, 197] width 18 height 7
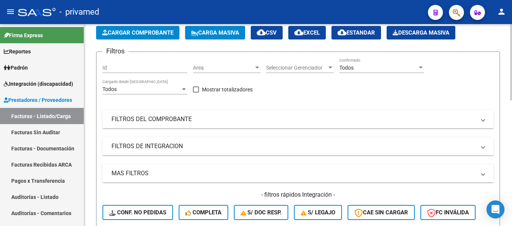
scroll to position [0, 0]
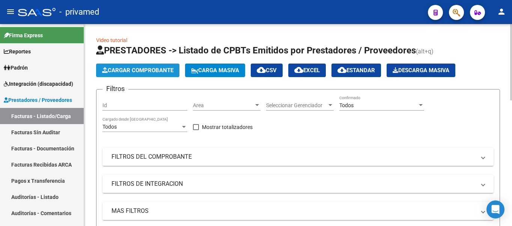
click at [137, 68] on span "Cargar Comprobante" at bounding box center [137, 70] width 71 height 7
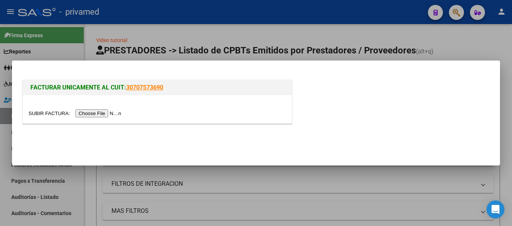
click at [112, 112] on input "file" at bounding box center [76, 113] width 95 height 8
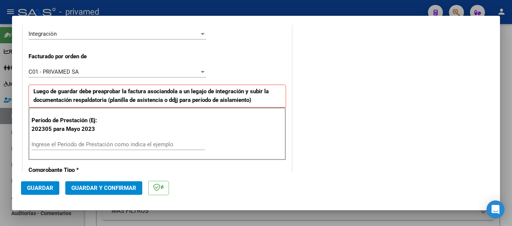
scroll to position [225, 0]
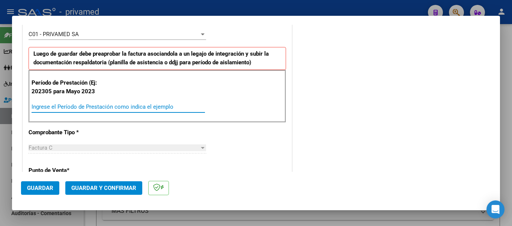
click at [107, 103] on div "Ingrese el Período de Prestación como indica el ejemplo" at bounding box center [118, 106] width 173 height 11
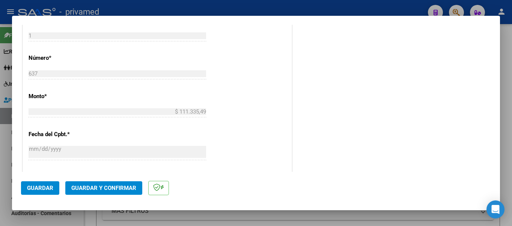
scroll to position [526, 0]
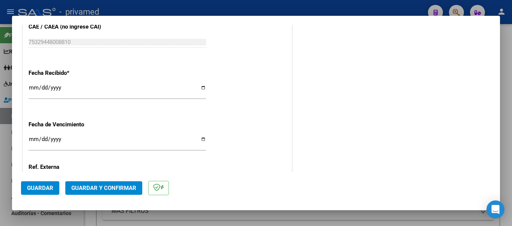
type input "202507"
click at [49, 188] on span "Guardar" at bounding box center [40, 187] width 26 height 7
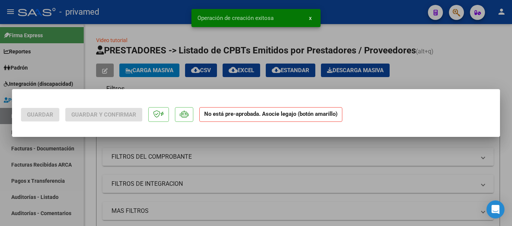
scroll to position [0, 0]
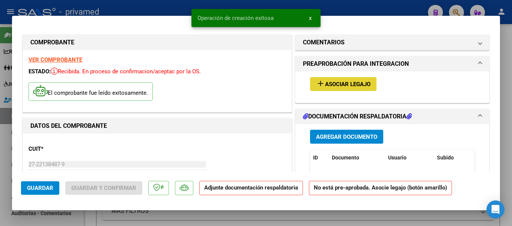
click at [340, 85] on span "Asociar Legajo" at bounding box center [347, 84] width 45 height 7
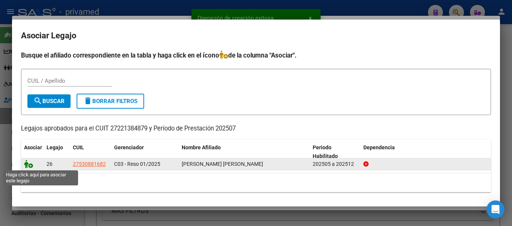
drag, startPoint x: 29, startPoint y: 166, endPoint x: 37, endPoint y: 163, distance: 8.3
click at [29, 166] on icon at bounding box center [28, 164] width 9 height 8
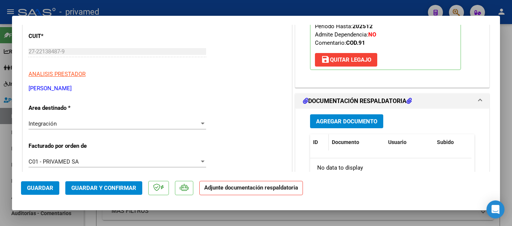
scroll to position [150, 0]
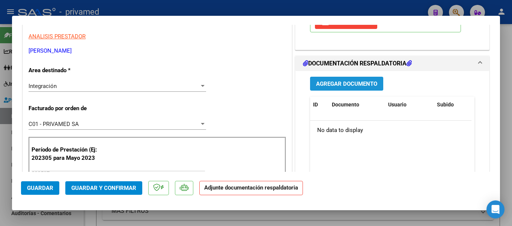
click at [330, 87] on span "Agregar Documento" at bounding box center [346, 83] width 61 height 7
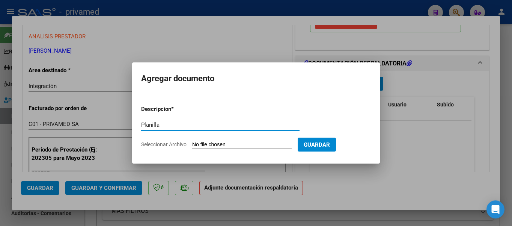
type input "Planilla"
click at [212, 144] on input "Seleccionar Archivo" at bounding box center [241, 144] width 99 height 7
type input "C:\fakepath\2025_07_Planilla asistencia_ornella [PERSON_NAME].pdf"
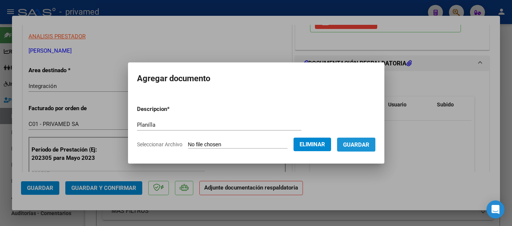
click at [353, 147] on span "Guardar" at bounding box center [356, 144] width 26 height 7
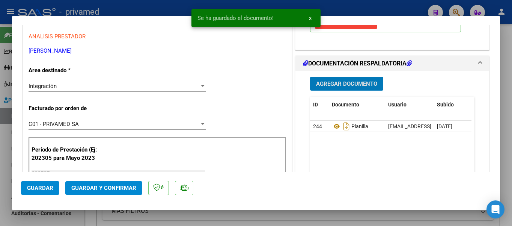
click at [42, 188] on span "Guardar" at bounding box center [40, 187] width 26 height 7
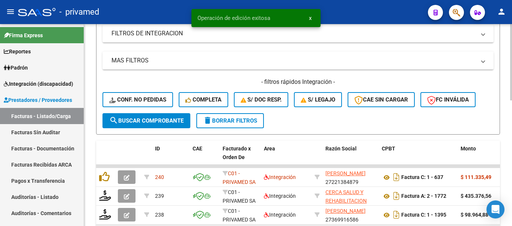
scroll to position [225, 0]
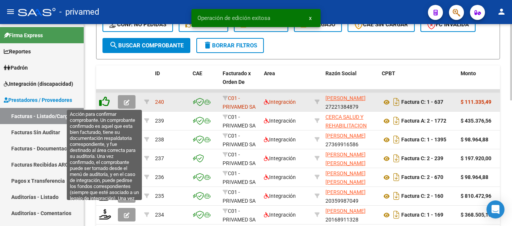
click at [107, 100] on icon at bounding box center [104, 101] width 11 height 11
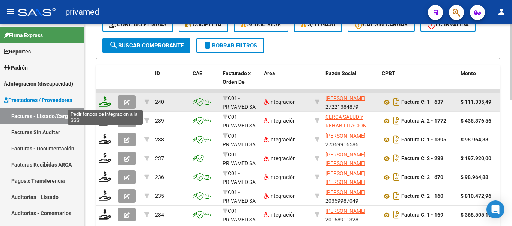
click at [108, 102] on icon at bounding box center [105, 101] width 12 height 11
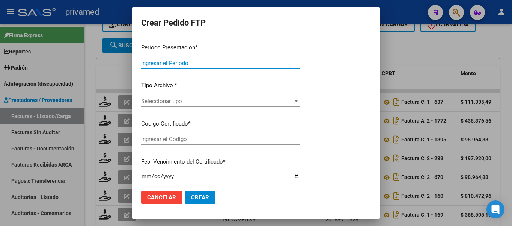
type input "202507"
type input "$ 111.335,49"
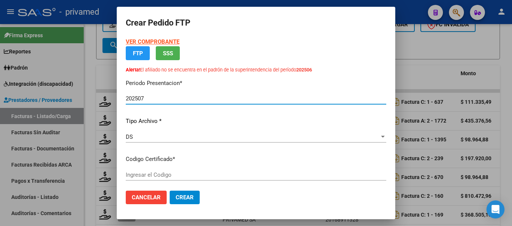
type input "ARG01000530881682023022720280227BS315"
type input "[DATE]"
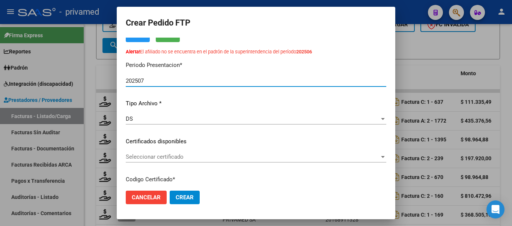
scroll to position [75, 0]
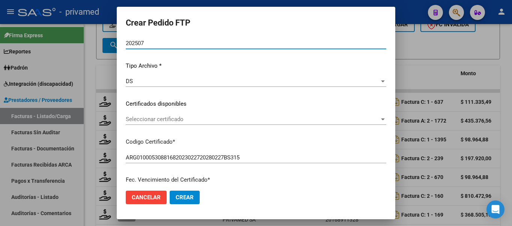
click at [148, 119] on span "Seleccionar certificado" at bounding box center [253, 119] width 254 height 7
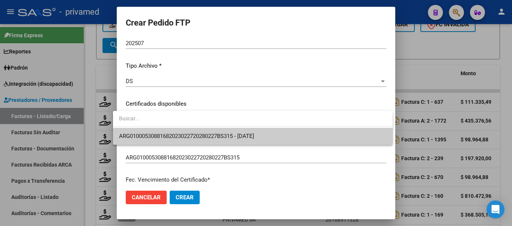
click at [148, 132] on span "ARG01000530881682023022720280227BS315 - [DATE]" at bounding box center [253, 136] width 268 height 17
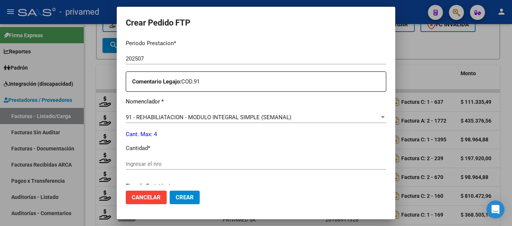
scroll to position [300, 0]
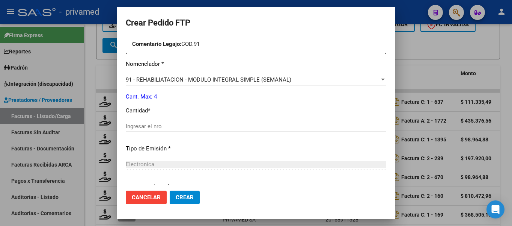
click at [139, 121] on div "Ingresar el nro" at bounding box center [256, 126] width 261 height 11
type input "4"
click at [176, 194] on span "Crear" at bounding box center [185, 197] width 18 height 7
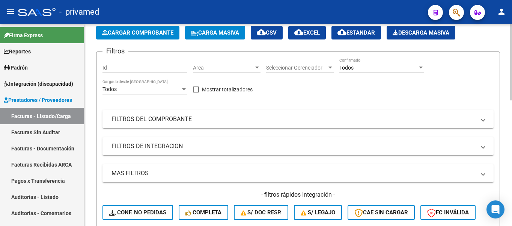
scroll to position [0, 0]
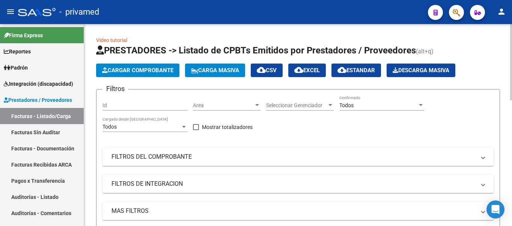
click at [156, 65] on button "Cargar Comprobante" at bounding box center [137, 70] width 83 height 14
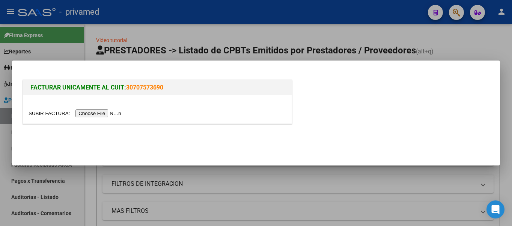
click at [99, 111] on input "file" at bounding box center [76, 113] width 95 height 8
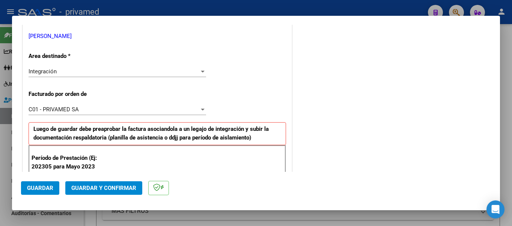
scroll to position [188, 0]
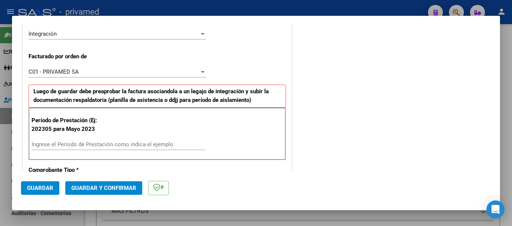
click at [75, 144] on input "Ingrese el Período de Prestación como indica el ejemplo" at bounding box center [118, 144] width 173 height 7
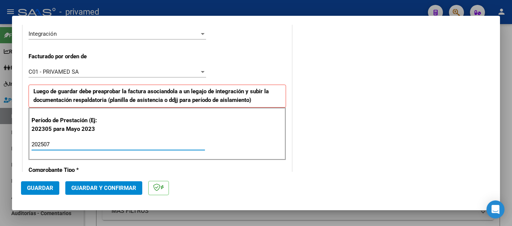
type input "202507"
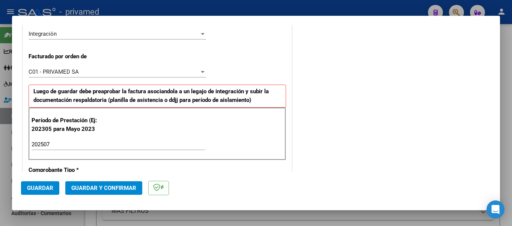
scroll to position [300, 0]
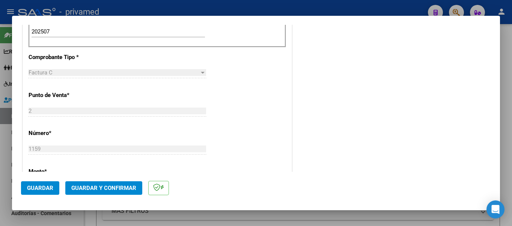
click at [38, 188] on span "Guardar" at bounding box center [40, 187] width 26 height 7
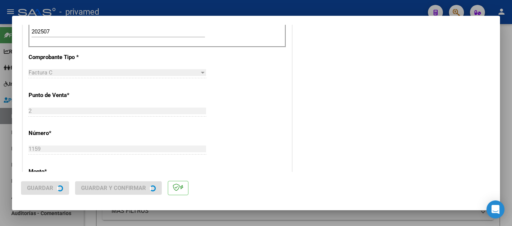
scroll to position [0, 0]
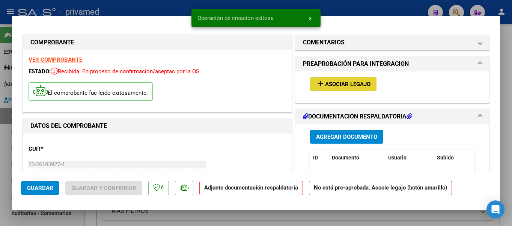
click at [344, 85] on span "Asociar Legajo" at bounding box center [347, 84] width 45 height 7
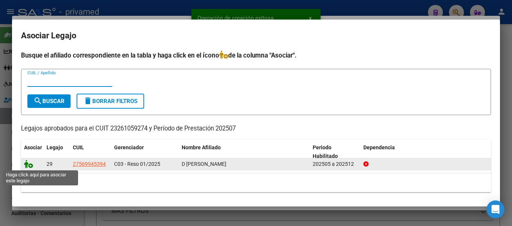
click at [31, 165] on icon at bounding box center [28, 164] width 9 height 8
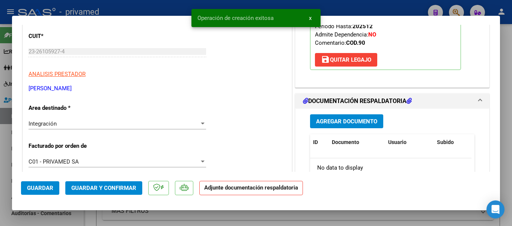
scroll to position [150, 0]
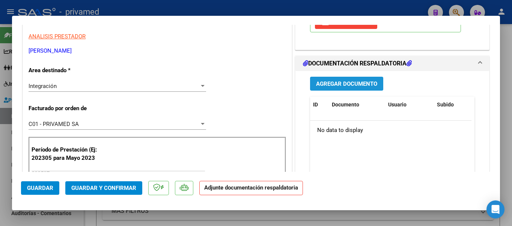
click at [355, 81] on span "Agregar Documento" at bounding box center [346, 83] width 61 height 7
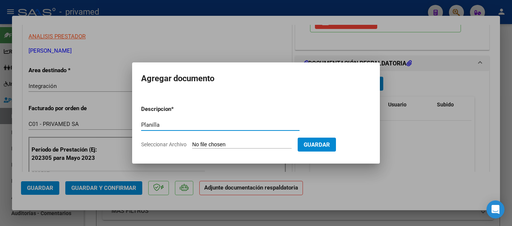
type input "Planilla"
click at [207, 144] on input "Seleccionar Archivo" at bounding box center [241, 144] width 99 height 7
type input "C:\fakepath\[PERSON_NAME].julii 25.pdf"
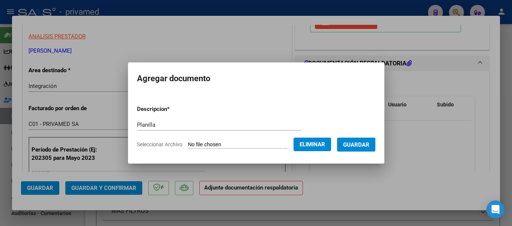
click at [356, 145] on span "Guardar" at bounding box center [356, 144] width 26 height 7
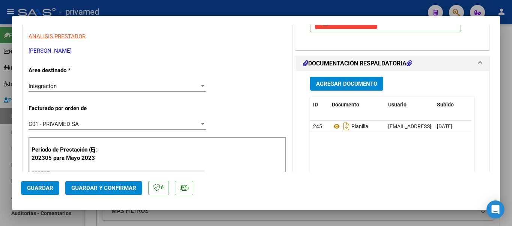
click at [337, 166] on datatable-body "245 Planilla [EMAIL_ADDRESS][DOMAIN_NAME] - [PERSON_NAME] [DATE]" at bounding box center [390, 156] width 161 height 70
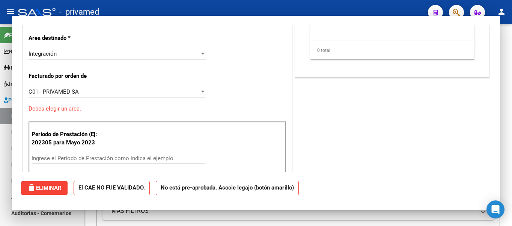
scroll to position [0, 0]
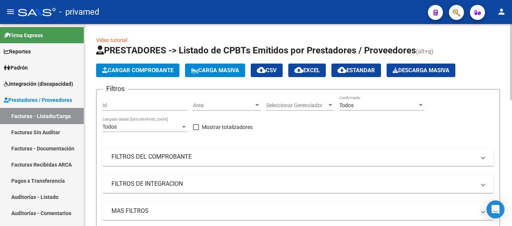
drag, startPoint x: 502, startPoint y: 52, endPoint x: 505, endPoint y: 45, distance: 7.4
